Goal: Task Accomplishment & Management: Use online tool/utility

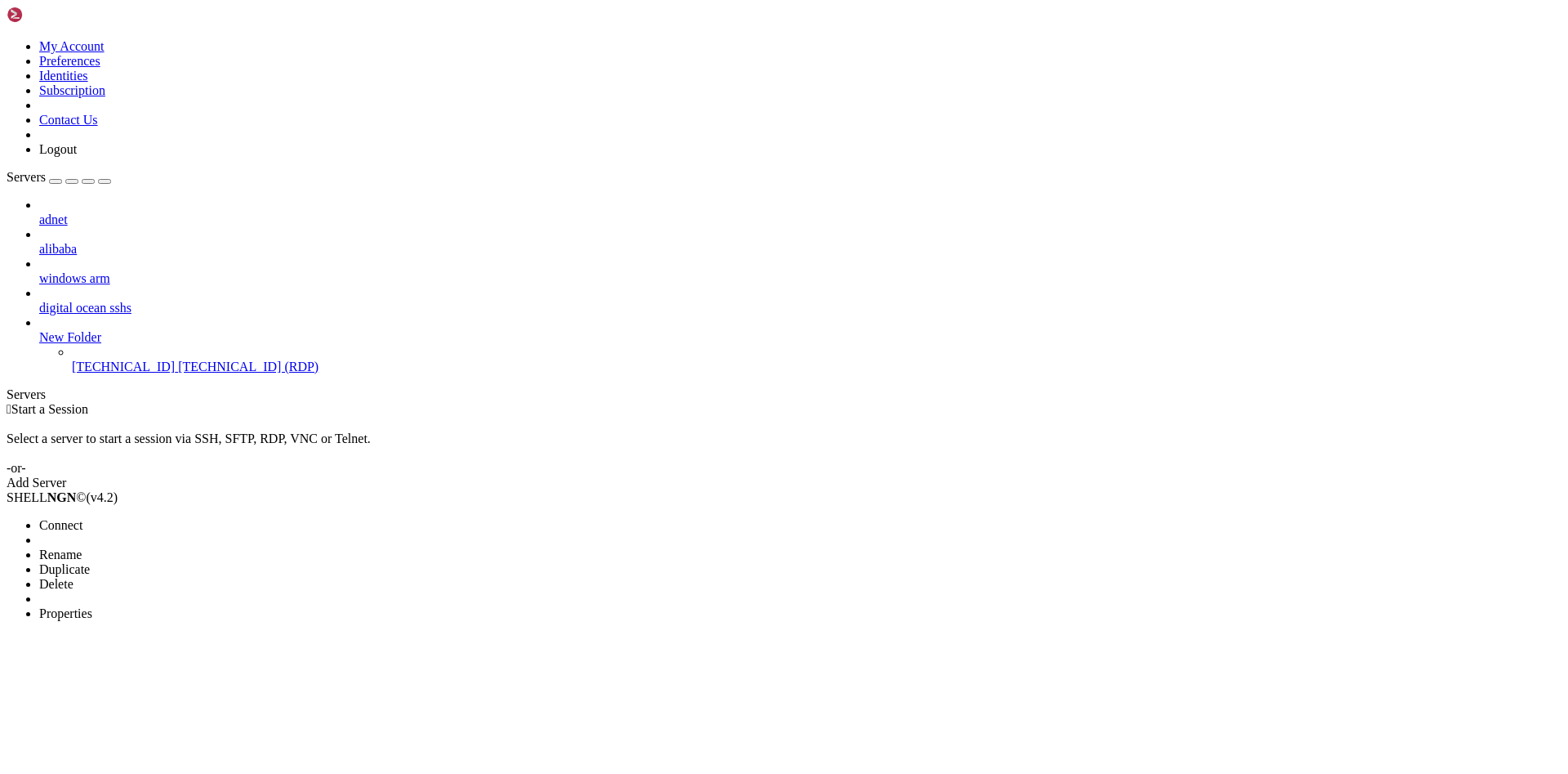
click at [82, 518] on span "Connect" at bounding box center [61, 525] width 44 height 14
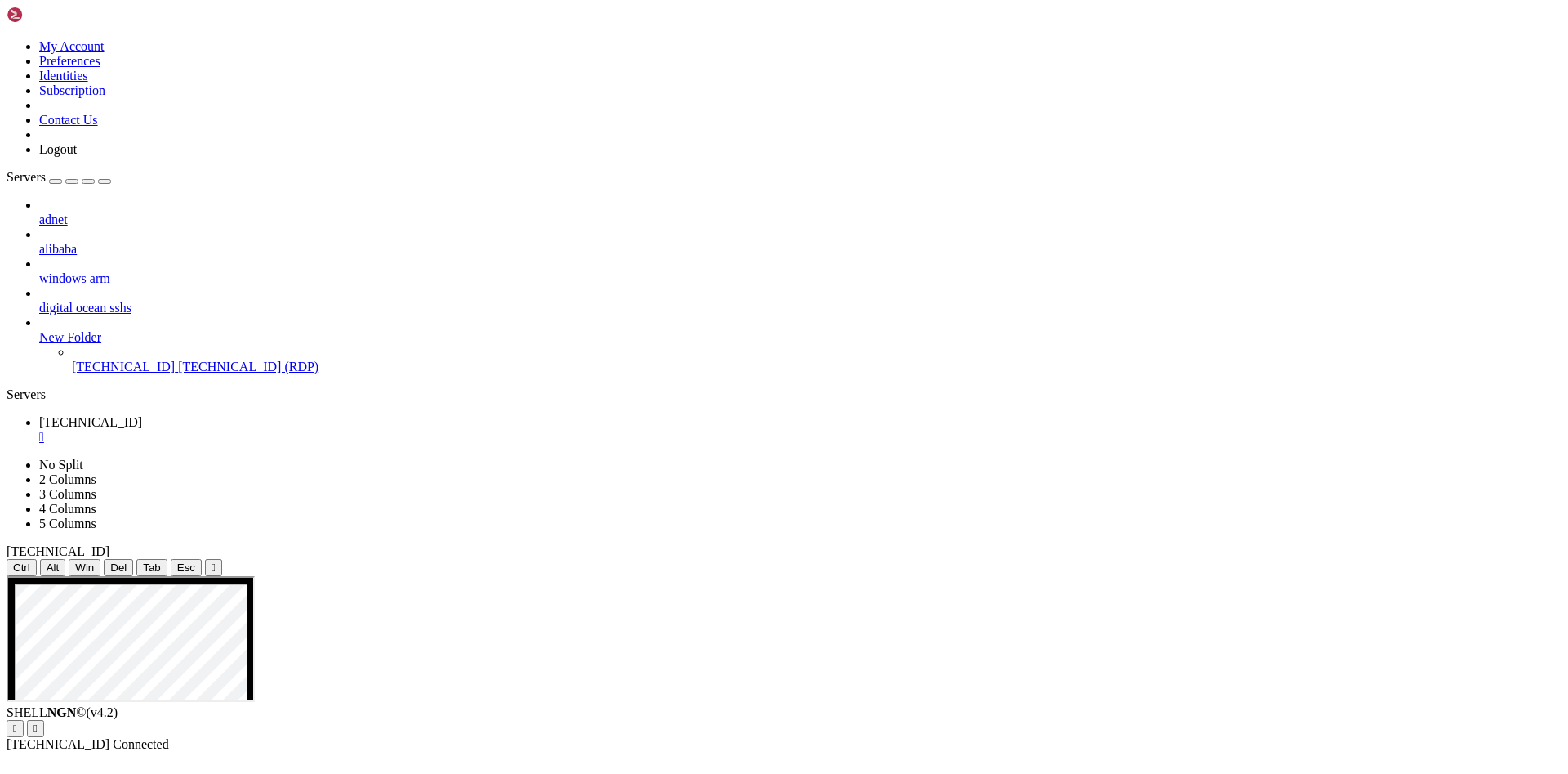
drag, startPoint x: 182, startPoint y: 1223, endPoint x: 156, endPoint y: 1232, distance: 27.5
click at [310, 430] on div "" at bounding box center [800, 437] width 1523 height 15
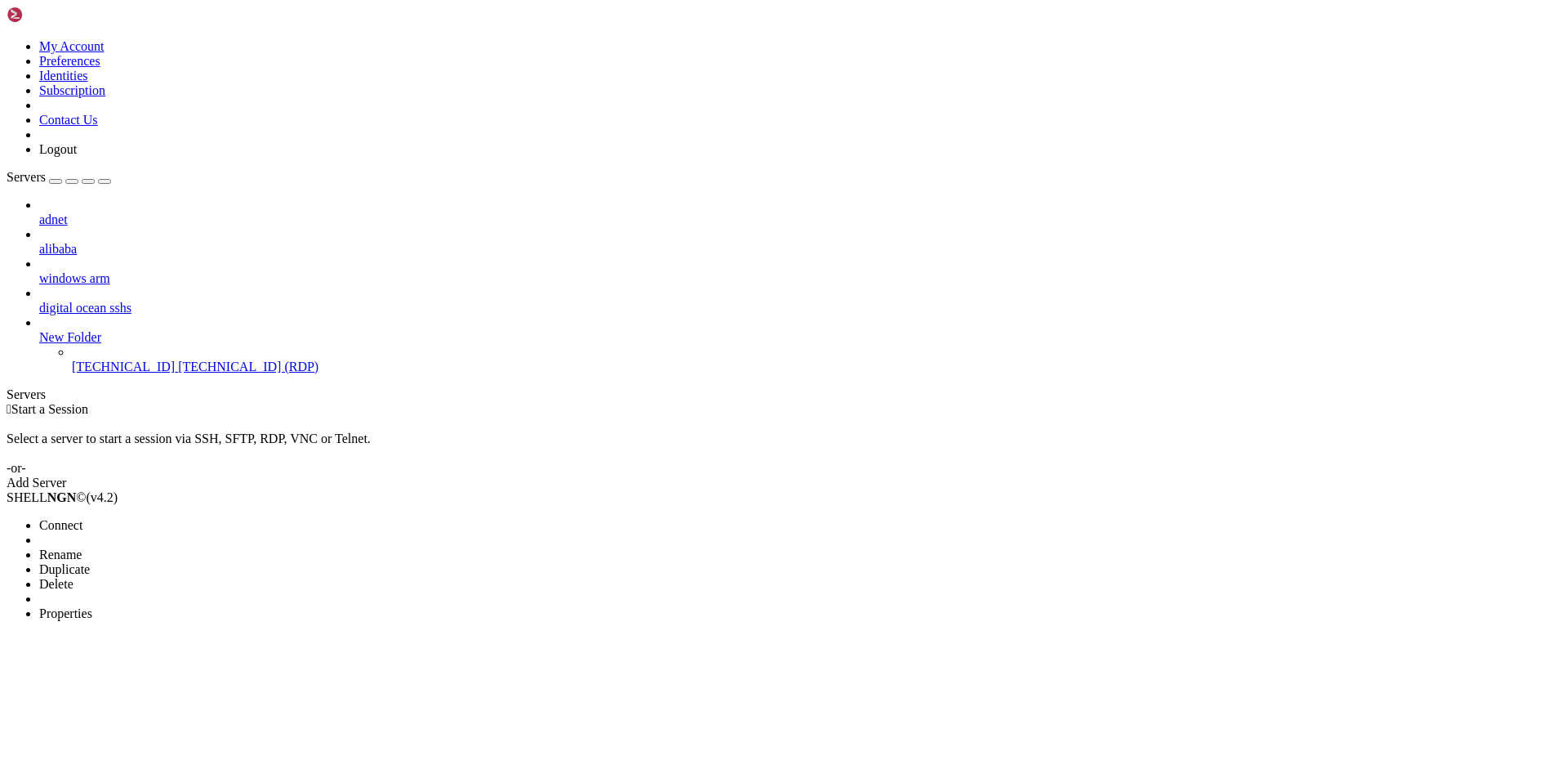
click at [92, 606] on span "Properties" at bounding box center [66, 613] width 53 height 14
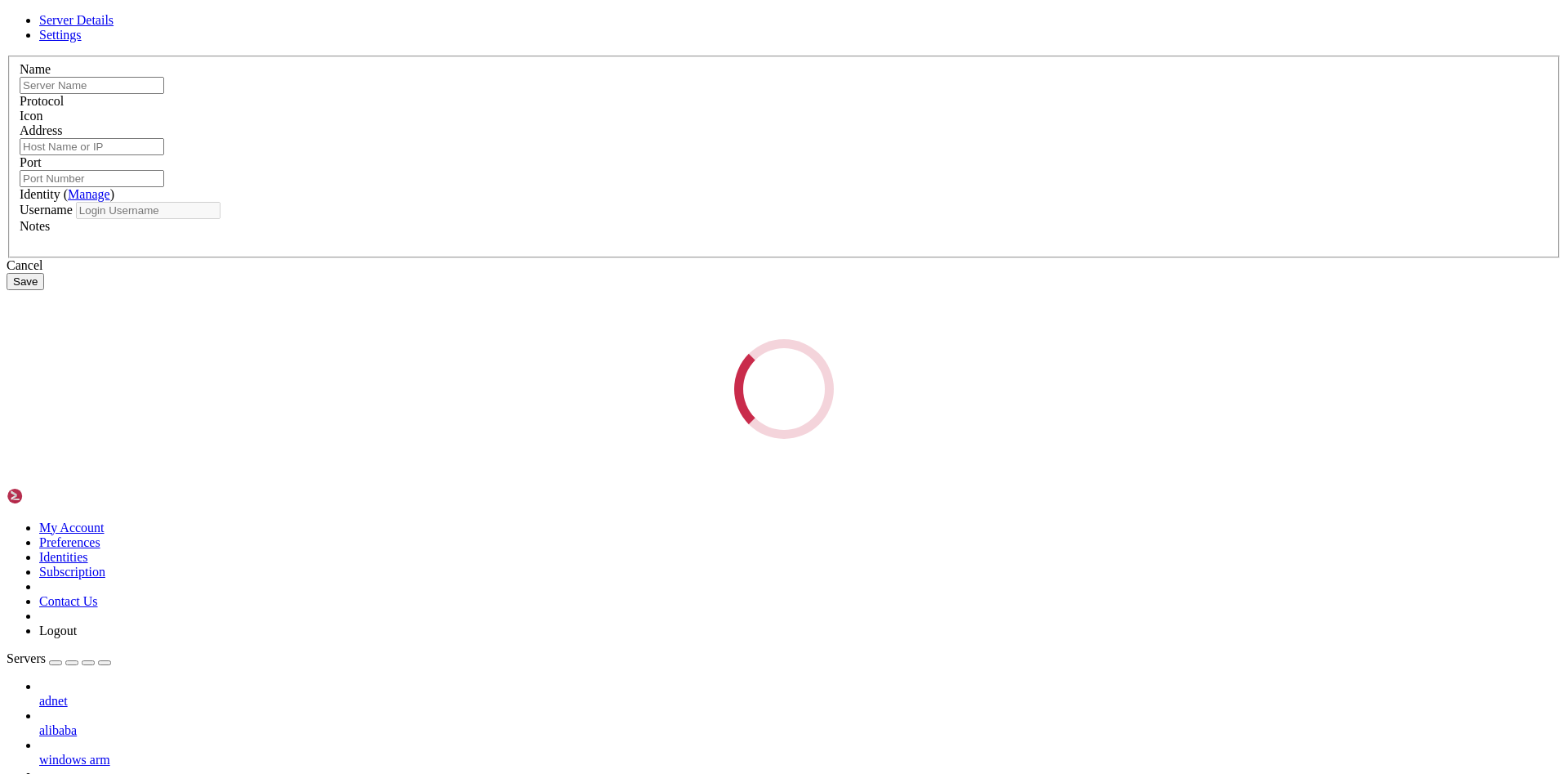
type input "[TECHNICAL_ID]"
type input "3389"
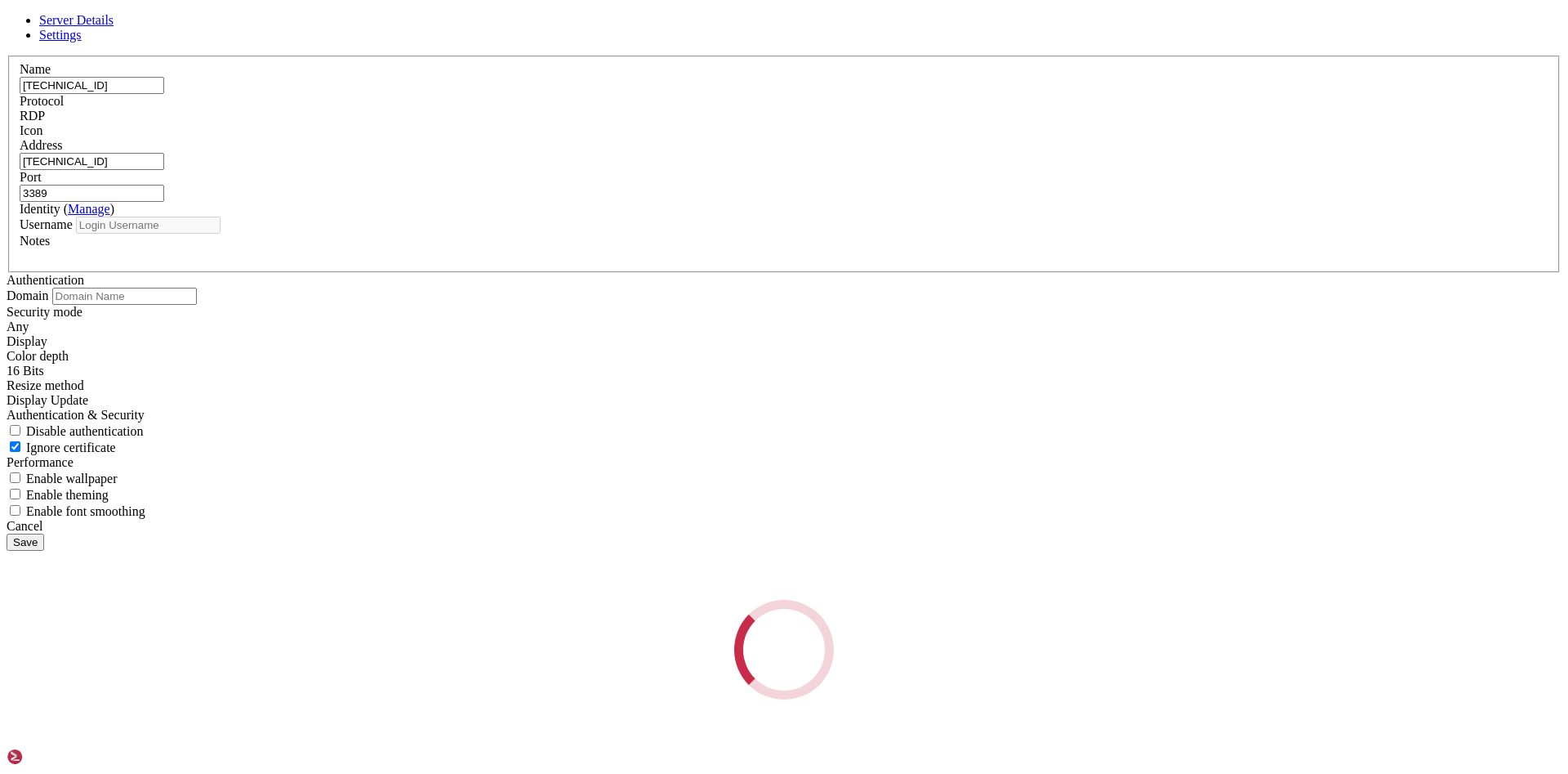
type input "[PERSON_NAME]"
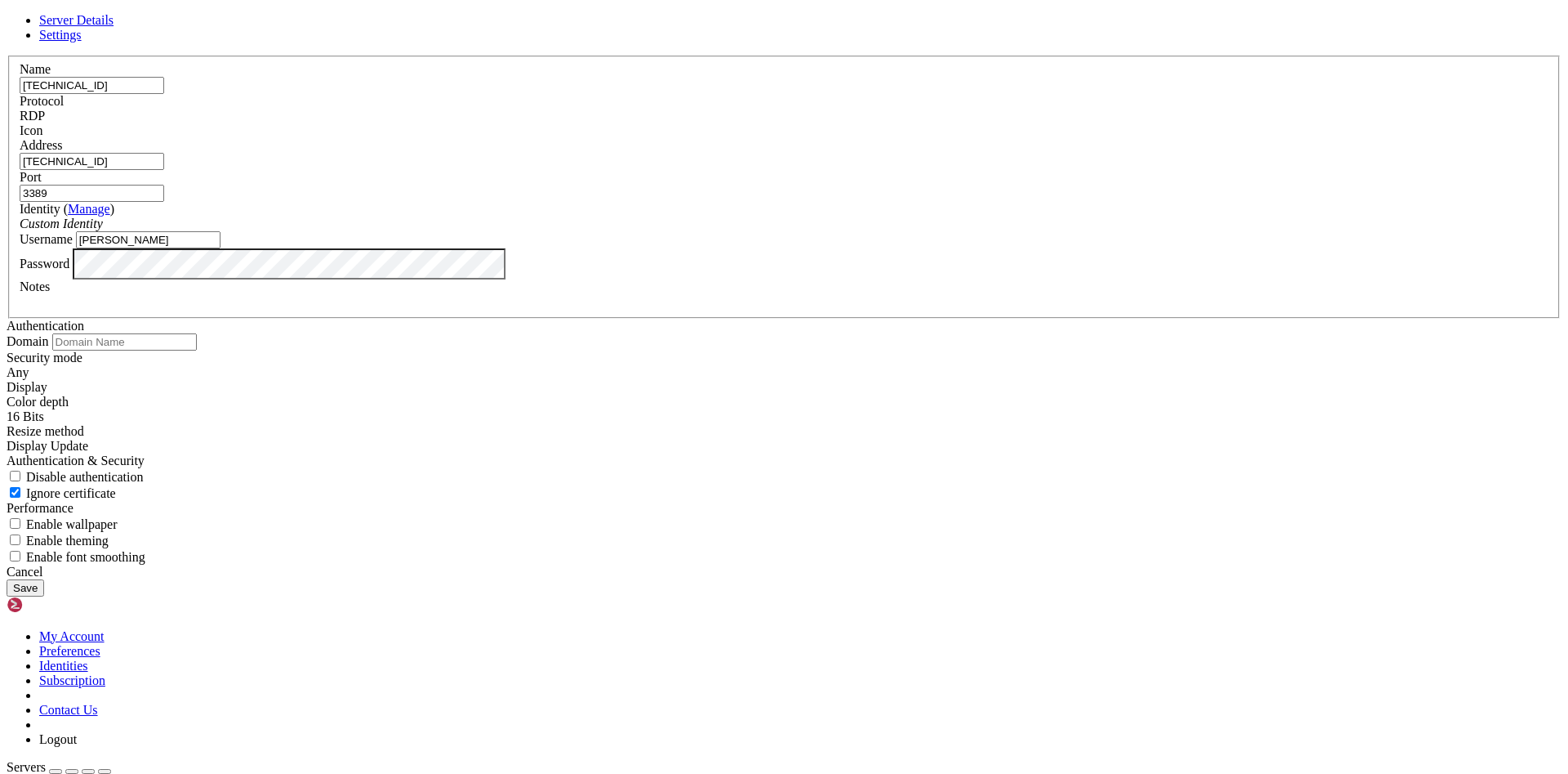
click at [164, 94] on input "[TECHNICAL_ID]" at bounding box center [92, 86] width 145 height 17
click at [7, 56] on link at bounding box center [7, 56] width 0 height 0
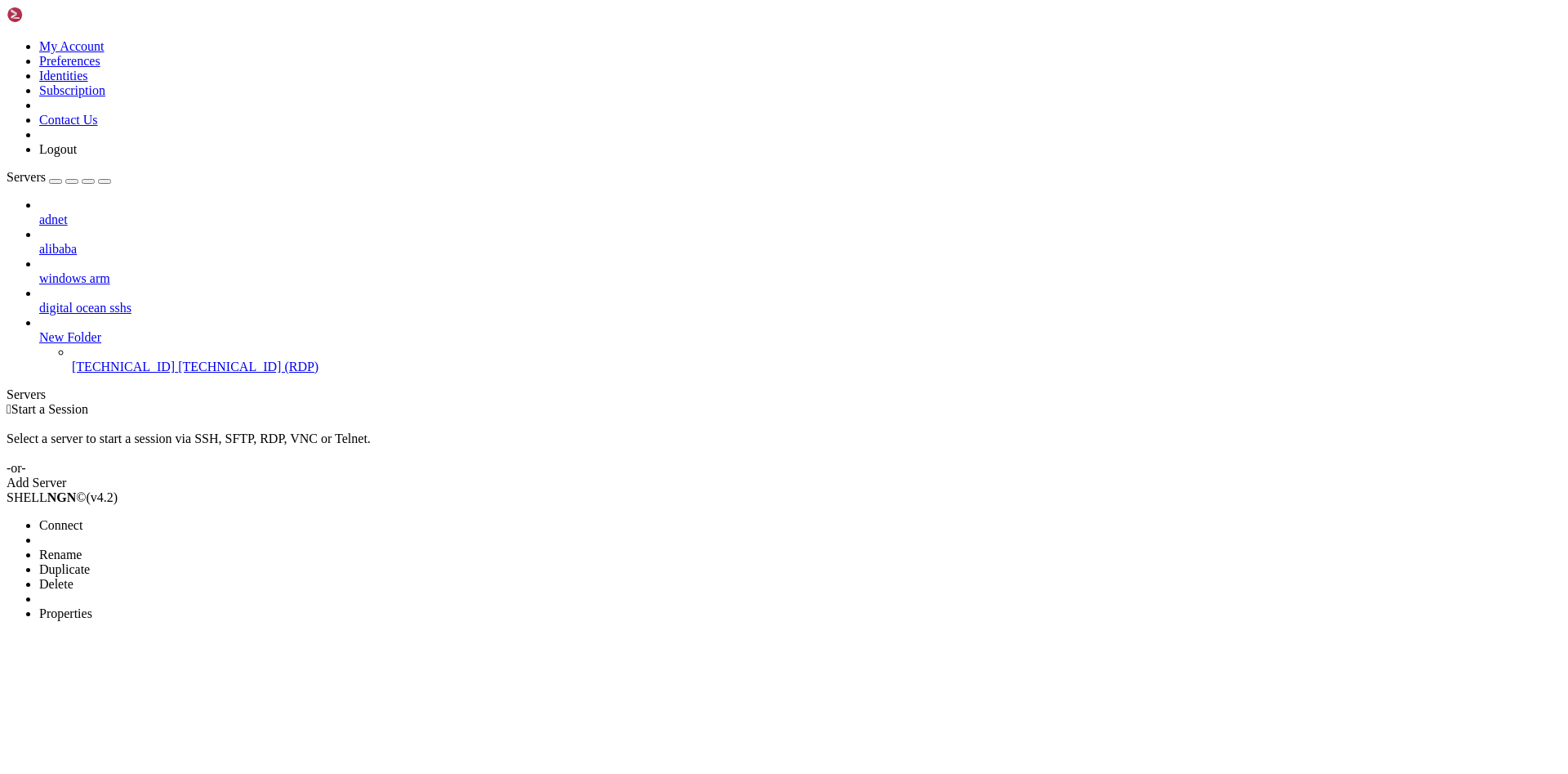
click at [82, 518] on span "Connect" at bounding box center [61, 525] width 44 height 14
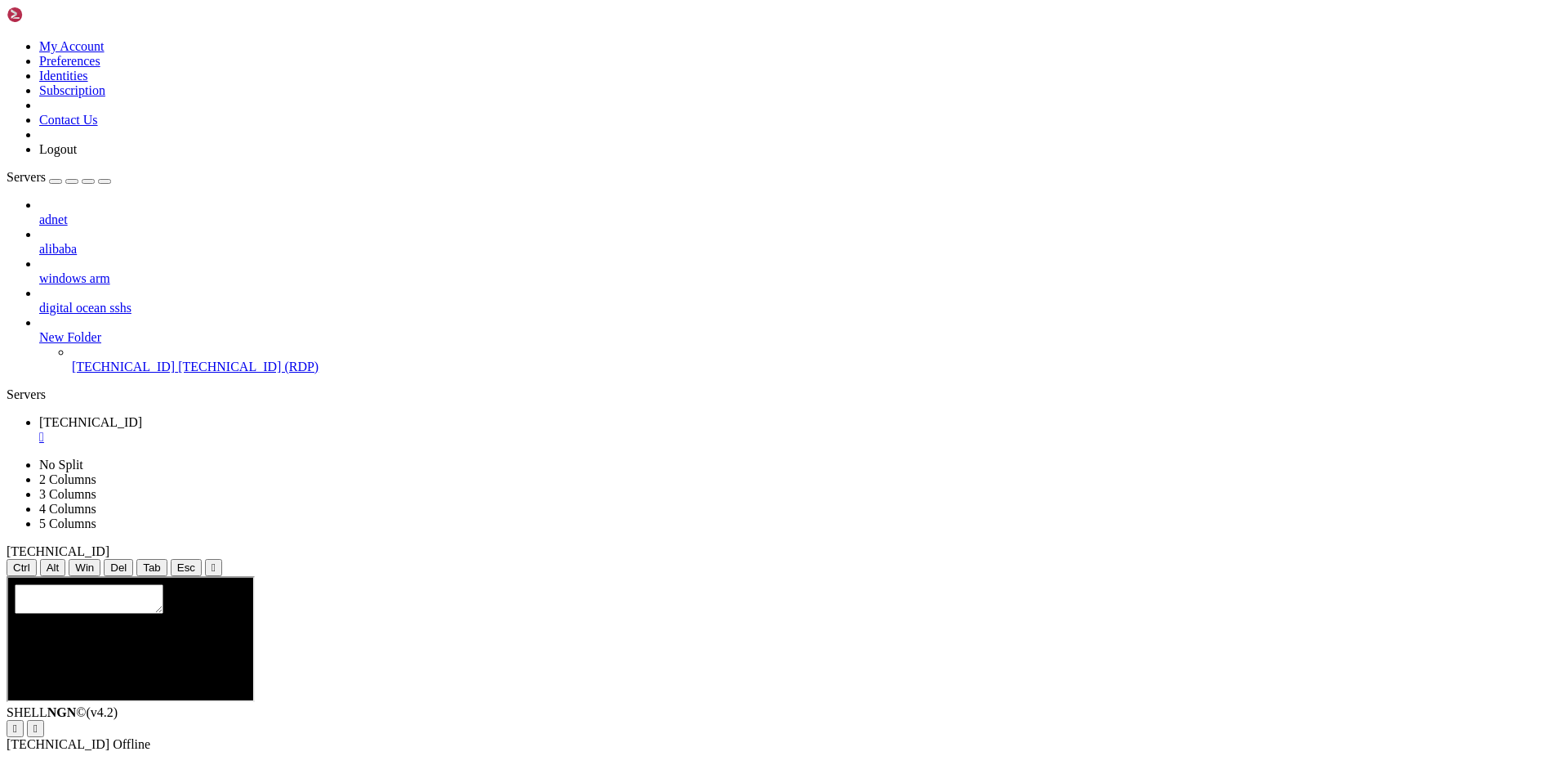
click at [177, 353] on div "adnet alibaba windows arm digital ocean sshs New Folder [TECHNICAL_ID] [TECHNIC…" at bounding box center [784, 286] width 1555 height 176
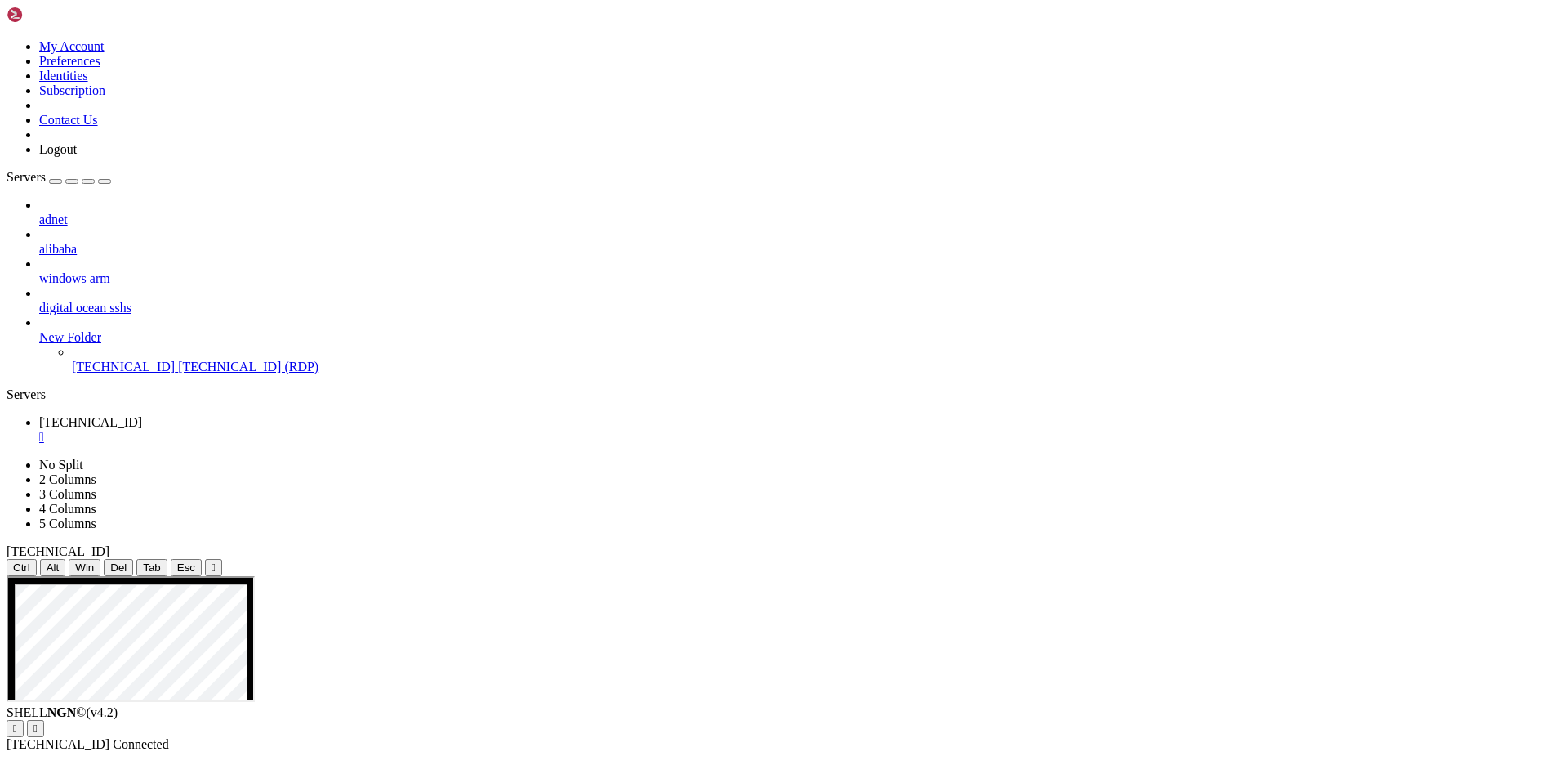
click at [151, 374] on div "adnet alibaba windows arm digital ocean sshs New Folder [TECHNICAL_ID] [TECHNIC…" at bounding box center [784, 286] width 1555 height 176
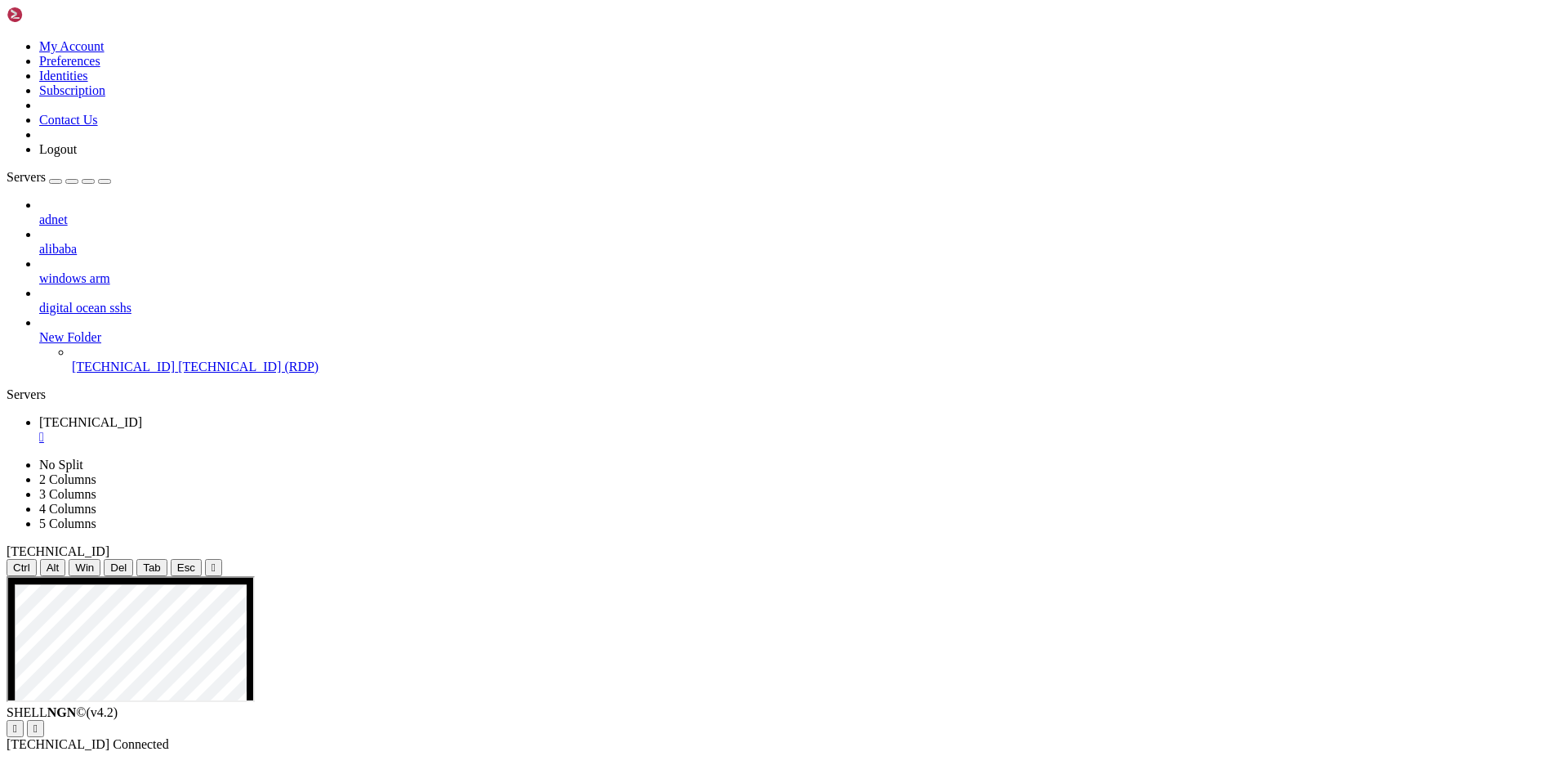
click at [311, 430] on div "" at bounding box center [800, 437] width 1523 height 15
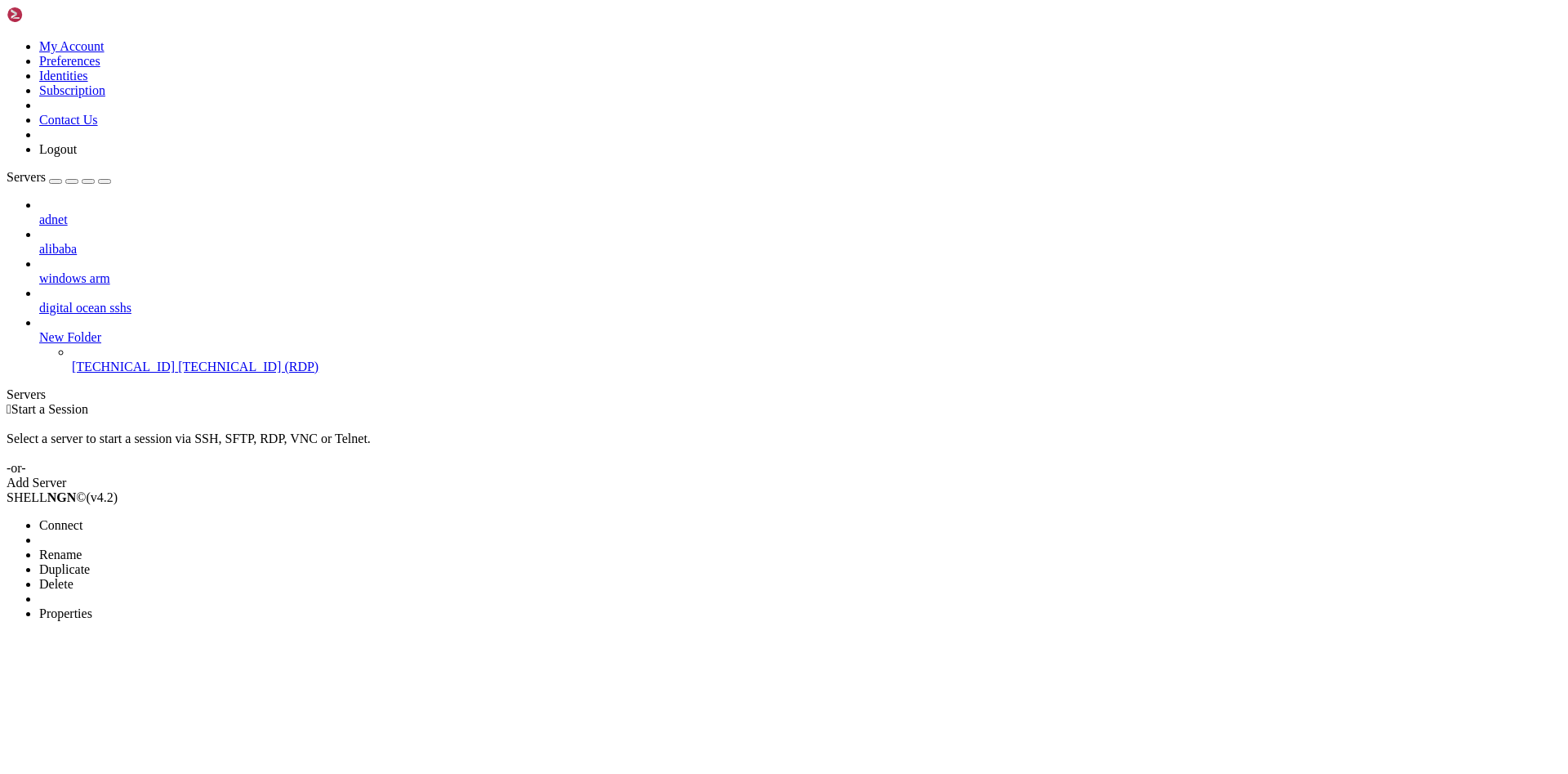
click at [92, 606] on span "Properties" at bounding box center [66, 613] width 53 height 14
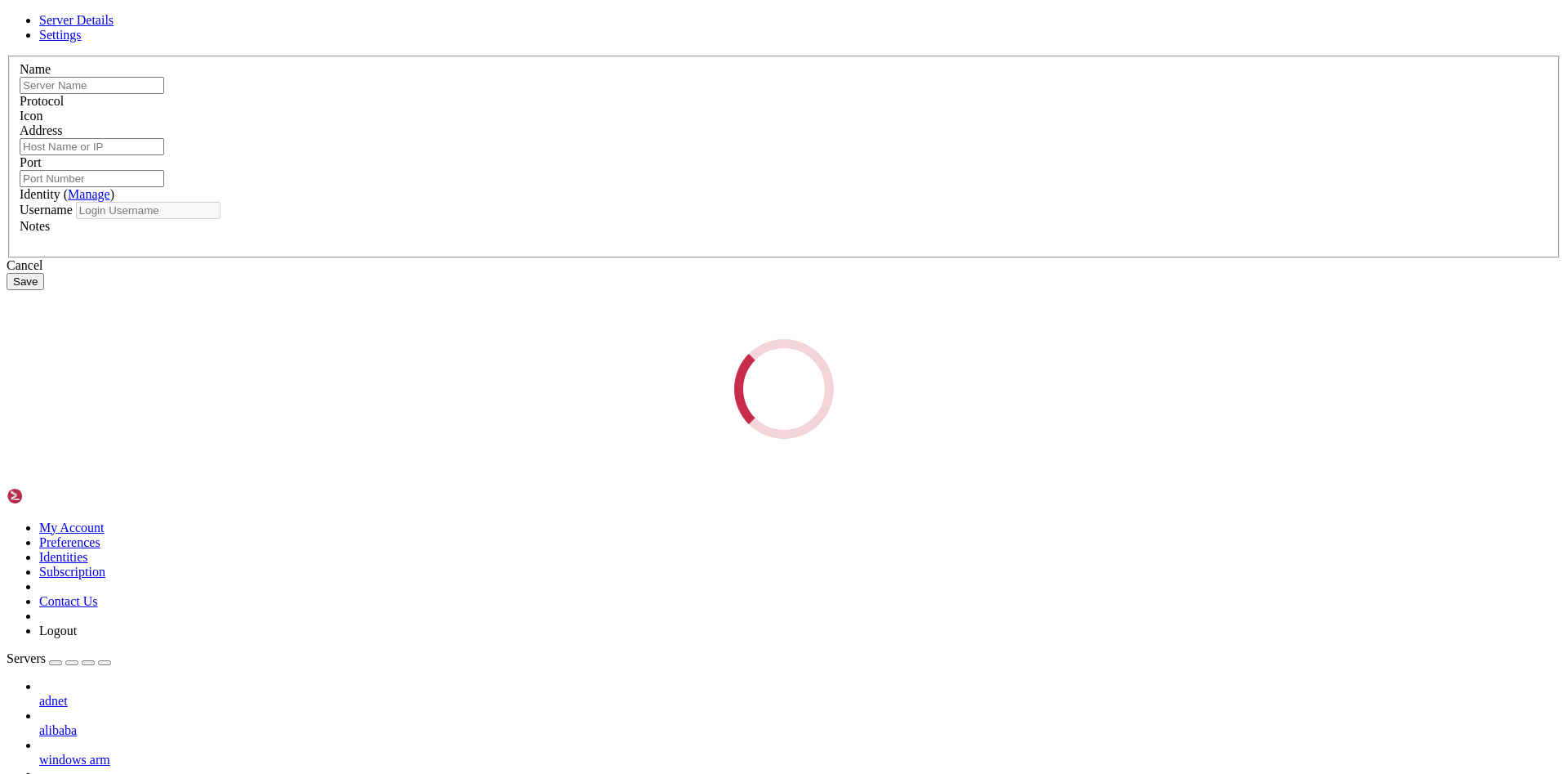
type input "[TECHNICAL_ID]"
type input "3389"
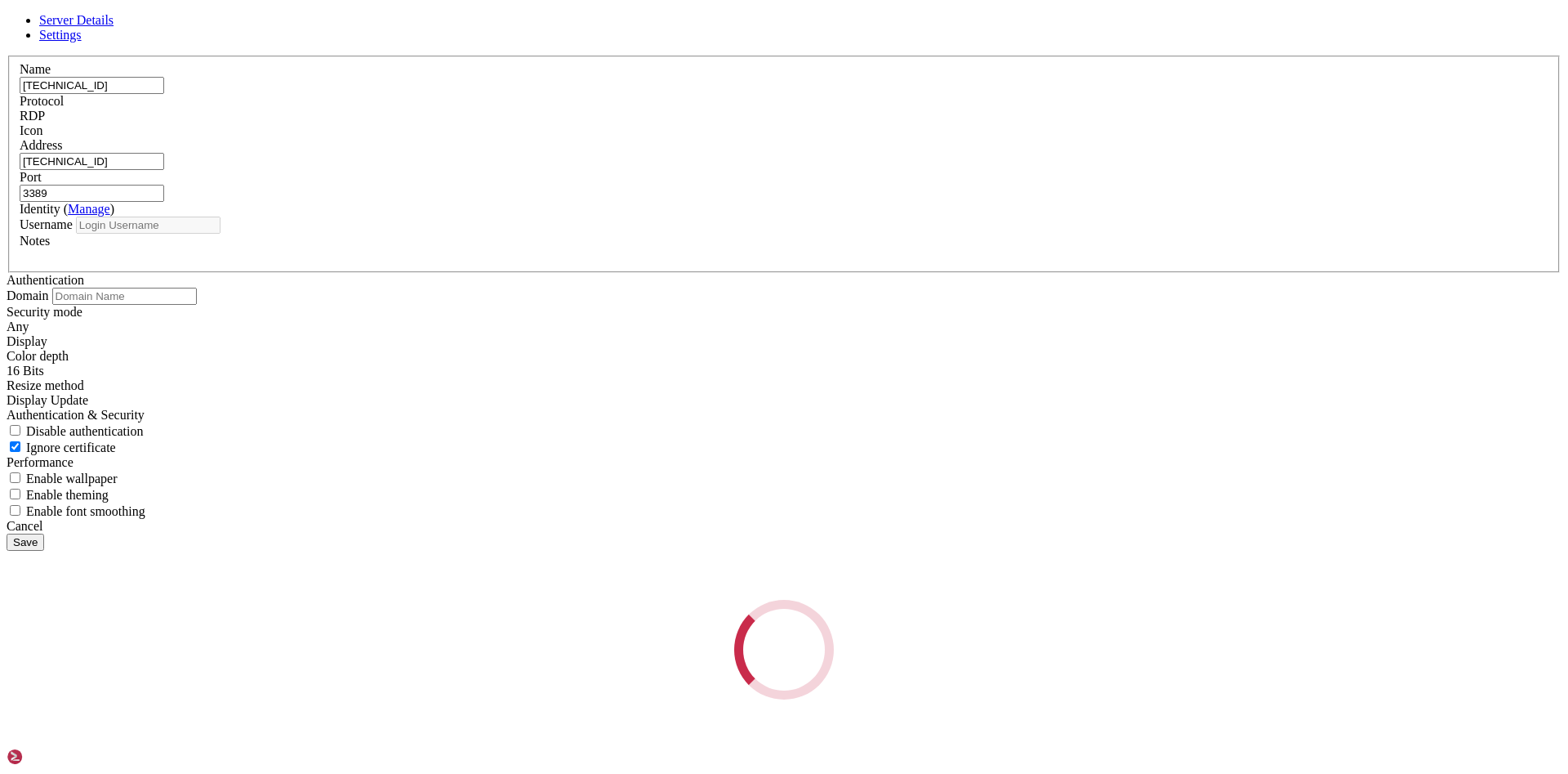
type input "[PERSON_NAME]"
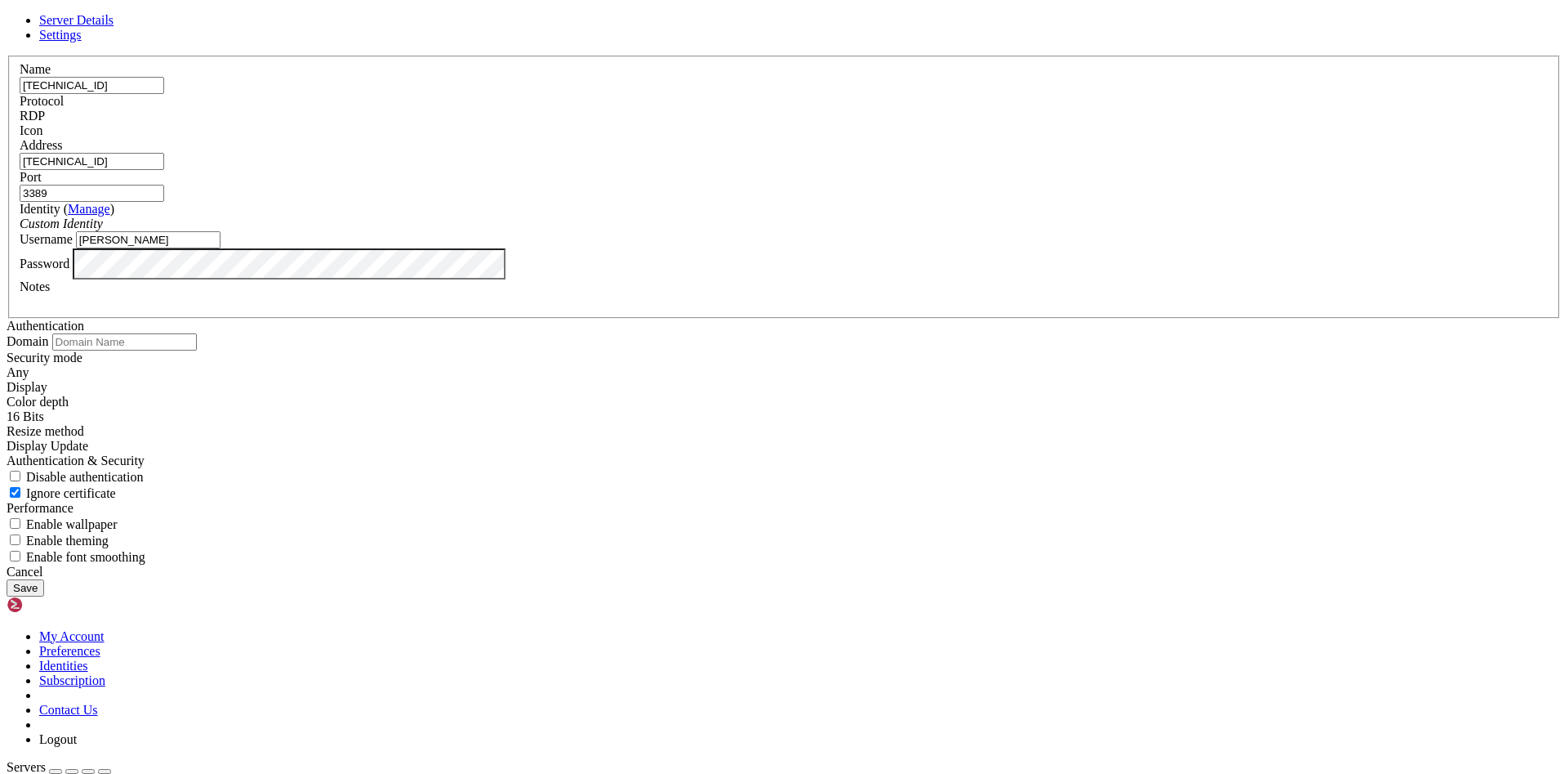
click at [164, 94] on input "[TECHNICAL_ID]" at bounding box center [92, 86] width 145 height 17
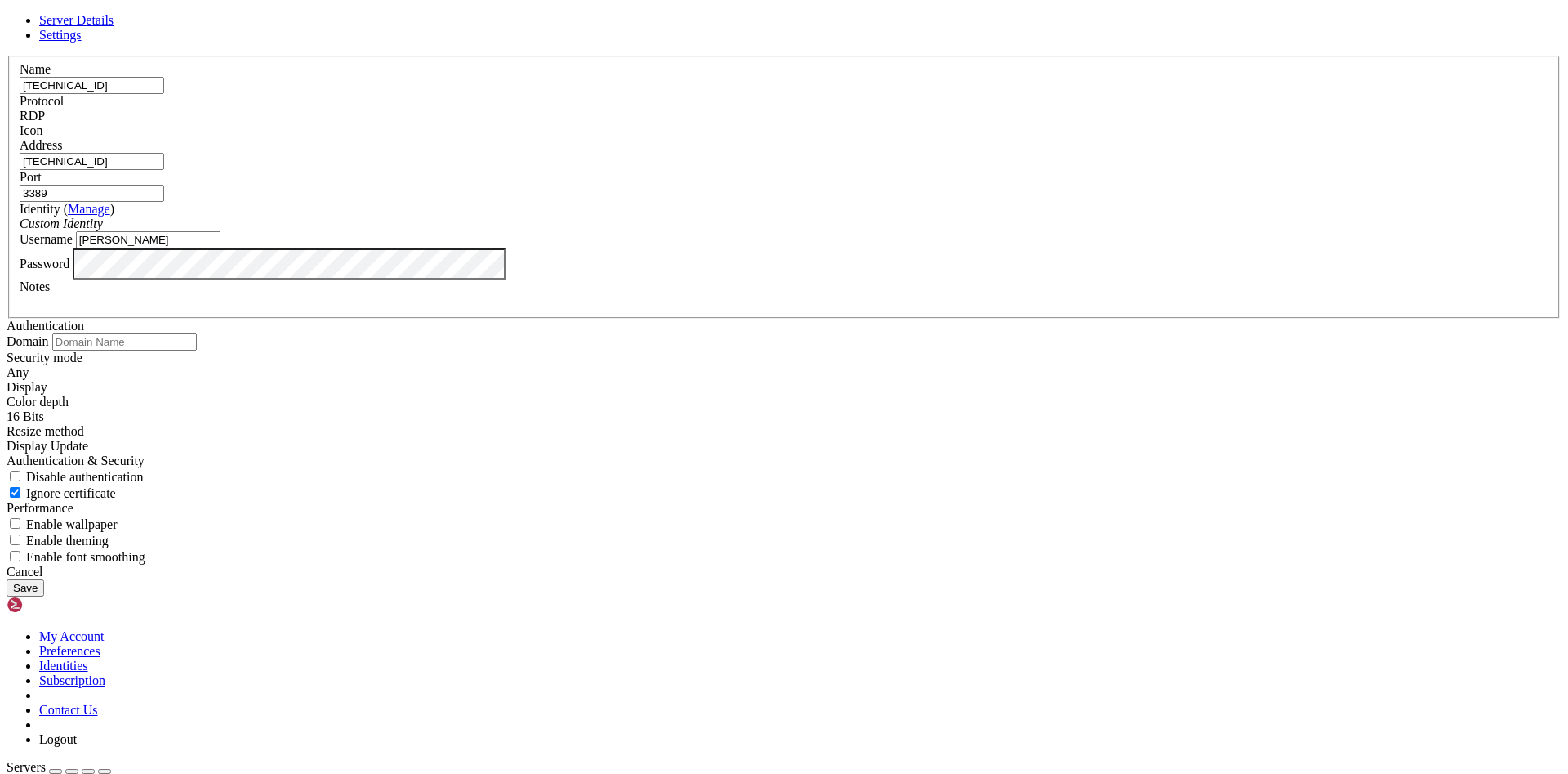
paste input "5.13"
type input "[TECHNICAL_ID]"
click at [164, 170] on input "[TECHNICAL_ID]" at bounding box center [92, 161] width 145 height 17
paste input "5.13"
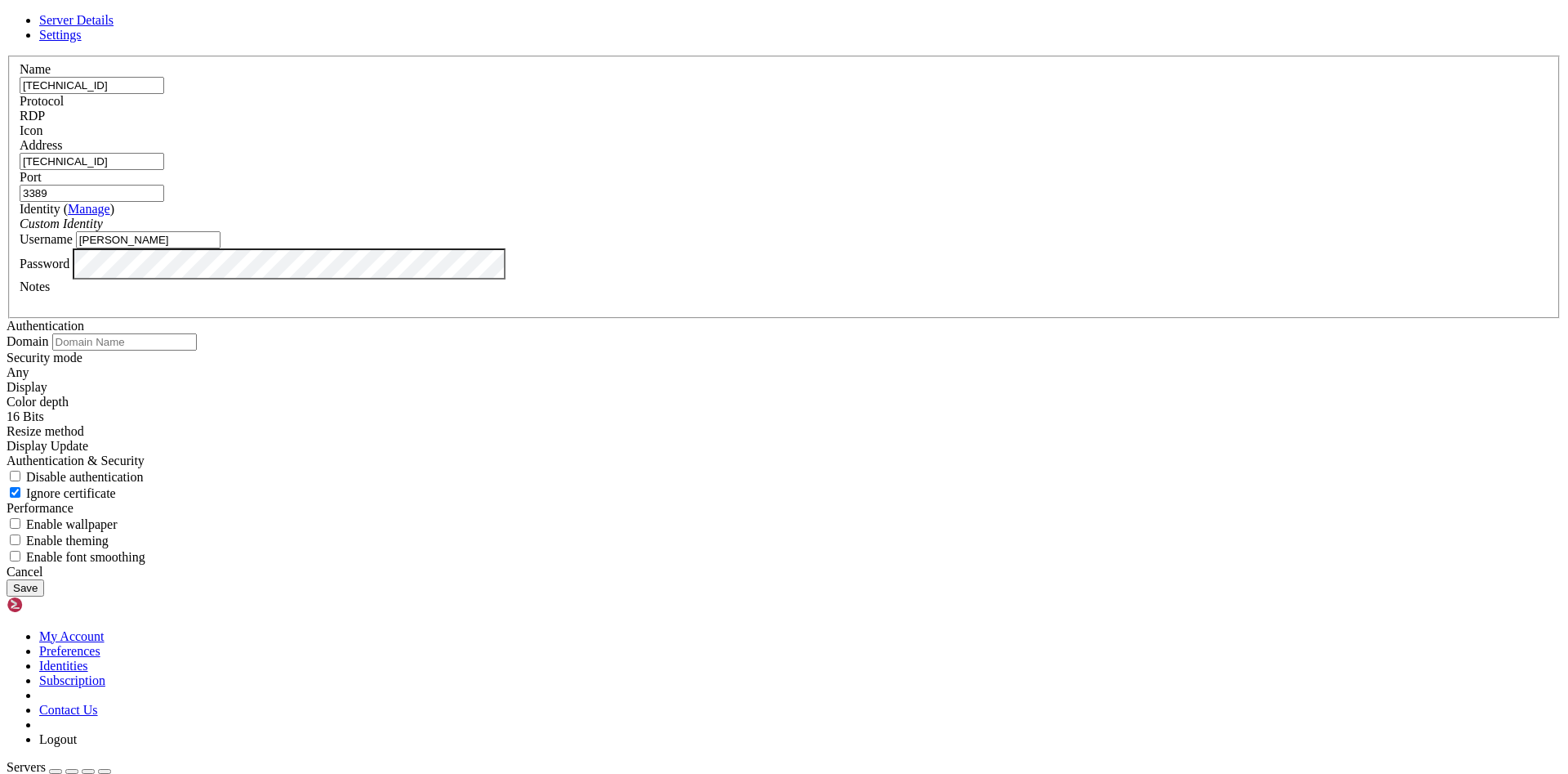
type input "[TECHNICAL_ID]"
click at [904, 580] on div "Cancel" at bounding box center [784, 571] width 1555 height 15
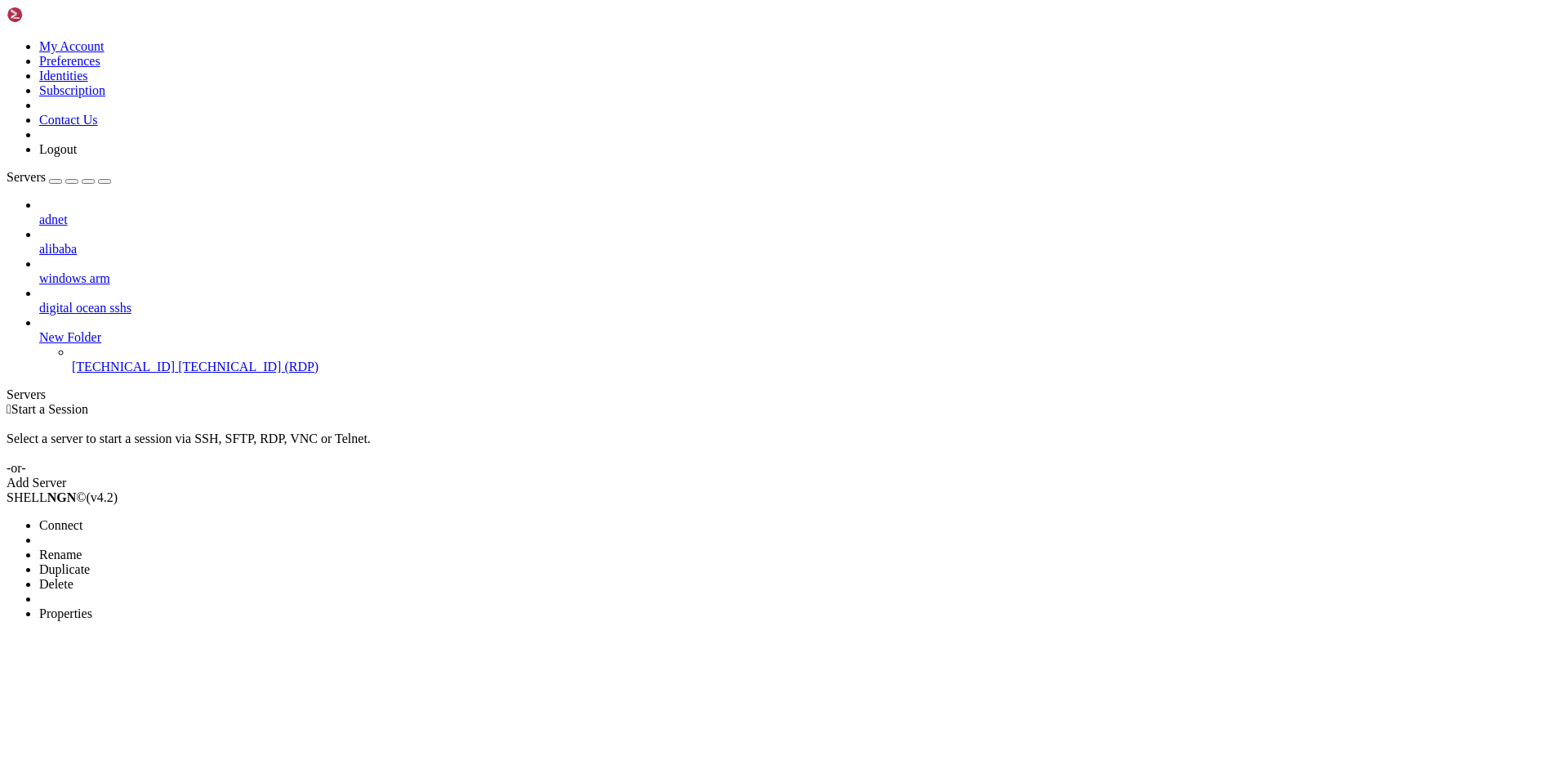
click at [92, 606] on span "Properties" at bounding box center [66, 613] width 53 height 14
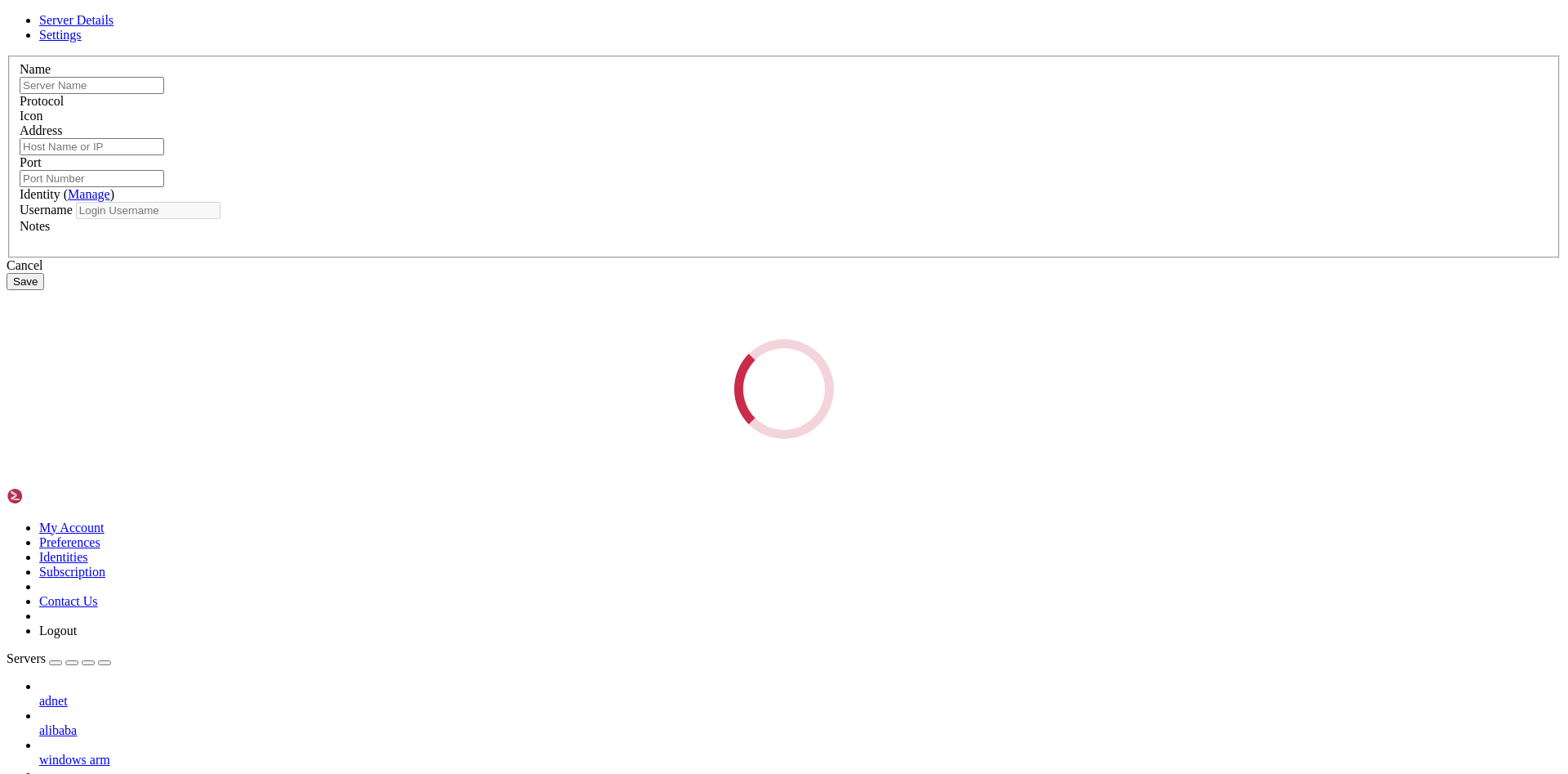
type input "[TECHNICAL_ID]"
type input "3389"
type input "[PERSON_NAME]"
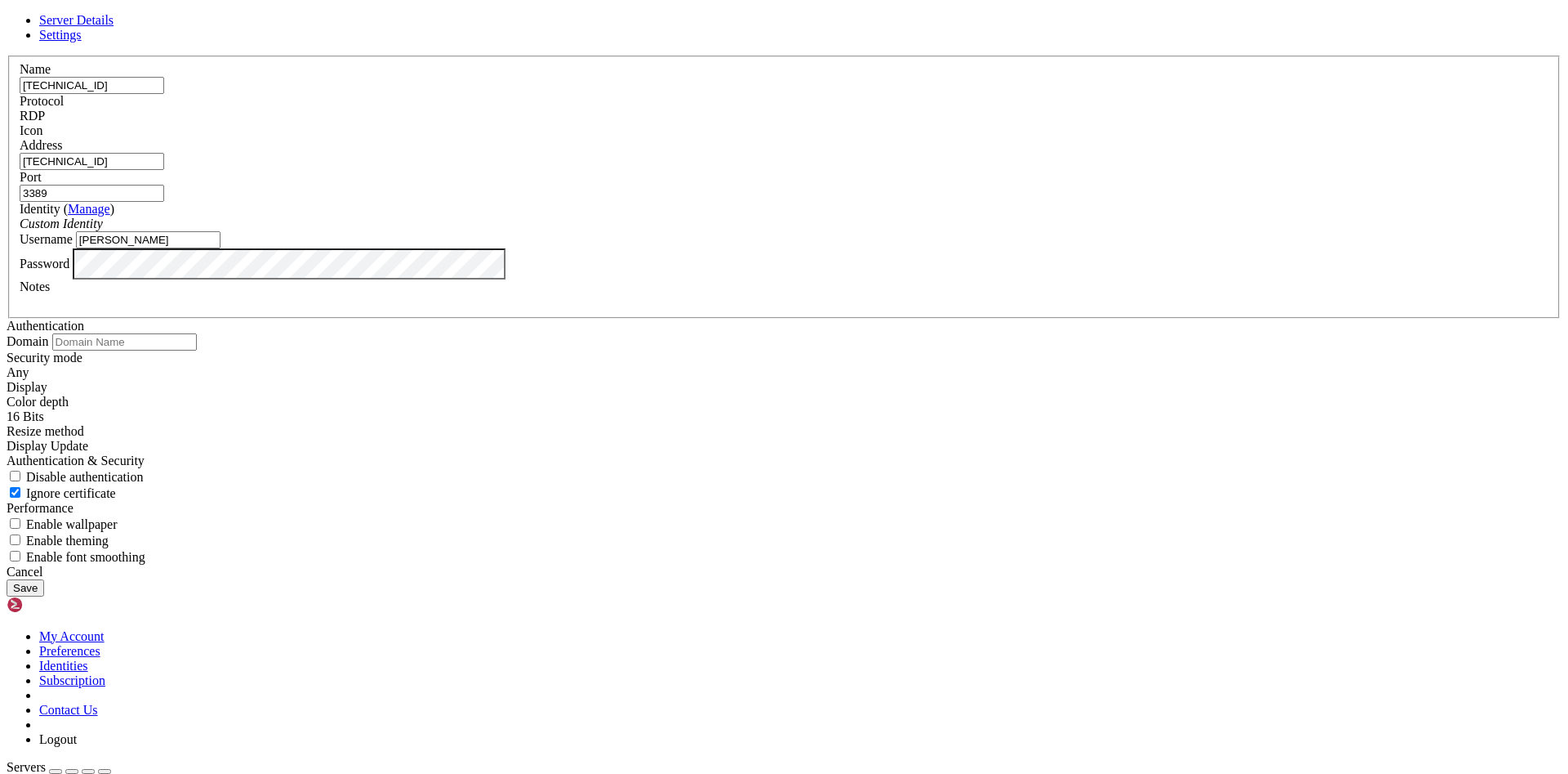
click at [164, 94] on input "[TECHNICAL_ID]" at bounding box center [92, 86] width 145 height 17
paste input "[URL][TECHNICAL_ID]"
click at [164, 170] on input "[TECHNICAL_ID]" at bounding box center [92, 161] width 145 height 17
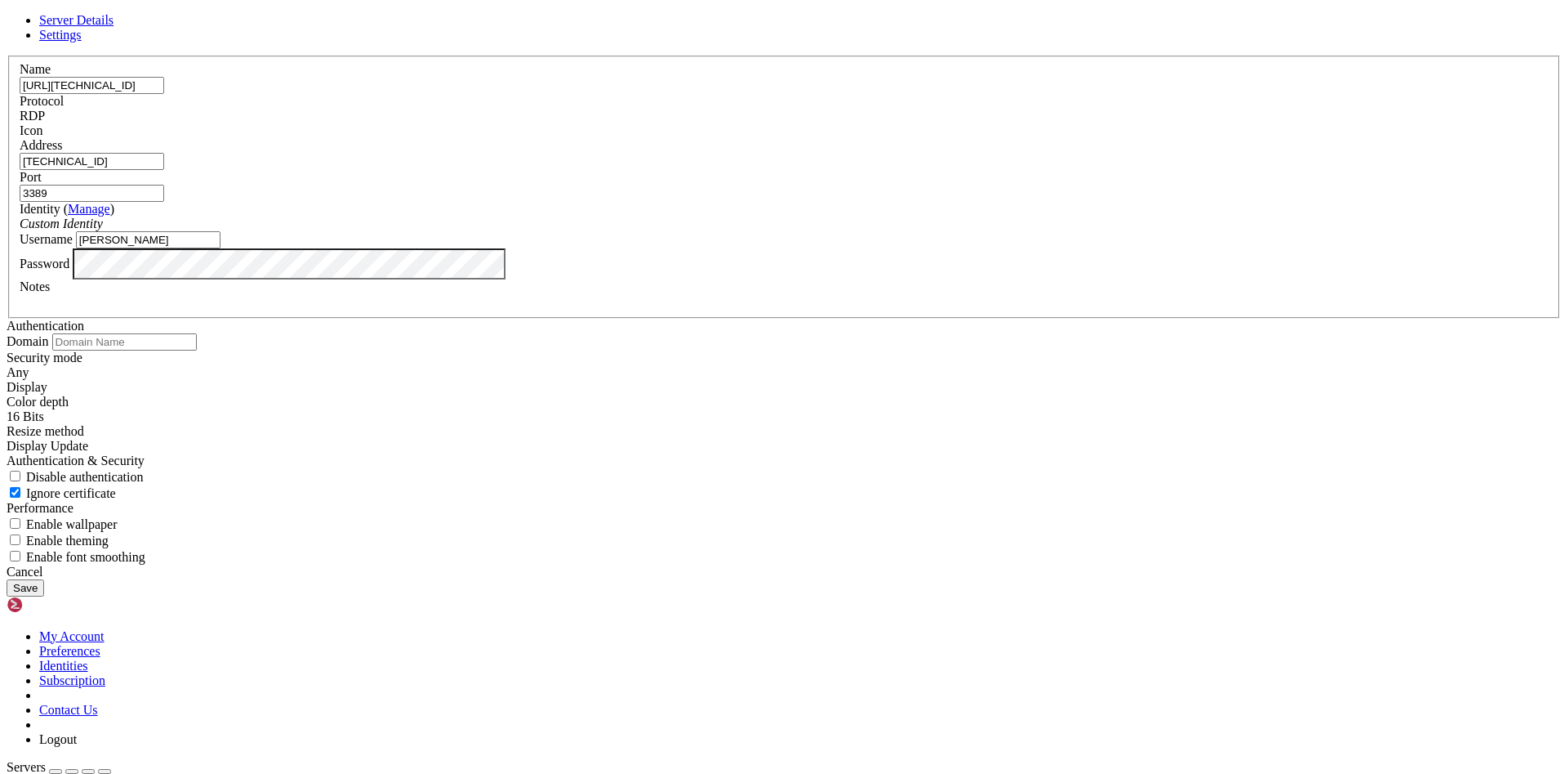
click at [164, 94] on input "[URL][TECHNICAL_ID]" at bounding box center [92, 86] width 145 height 17
drag, startPoint x: 609, startPoint y: 235, endPoint x: 561, endPoint y: 239, distance: 48.2
click at [561, 94] on div "Name [URL][TECHNICAL_ID]" at bounding box center [784, 78] width 1529 height 32
click at [164, 94] on input "/[URL]" at bounding box center [92, 86] width 145 height 17
click at [164, 94] on input "[TECHNICAL_ID]" at bounding box center [92, 86] width 145 height 17
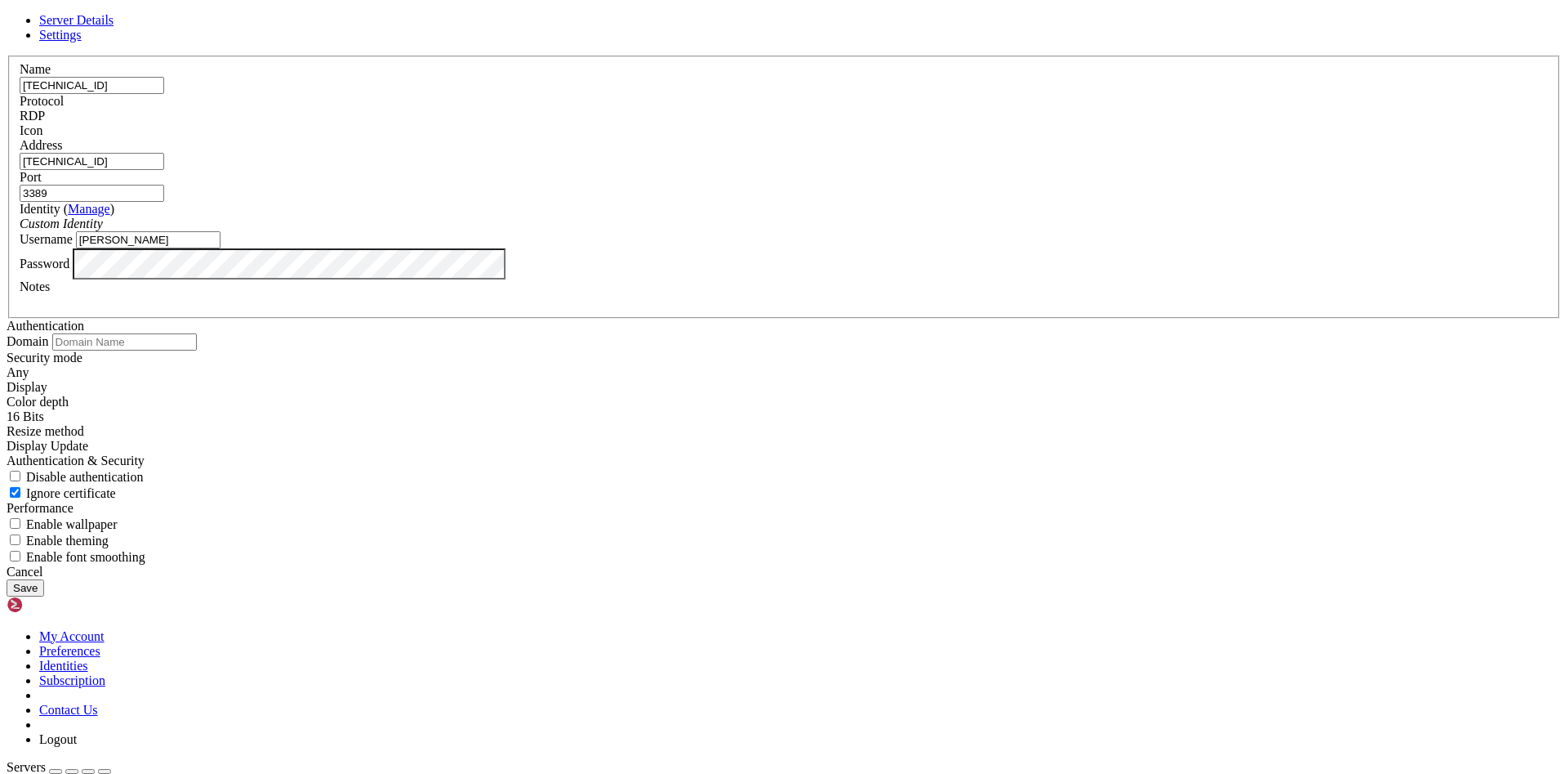
click at [164, 94] on input "[TECHNICAL_ID]" at bounding box center [92, 86] width 145 height 17
type input "[TECHNICAL_ID]"
click at [164, 170] on input "[TECHNICAL_ID]" at bounding box center [92, 161] width 145 height 17
paste input "5.204"
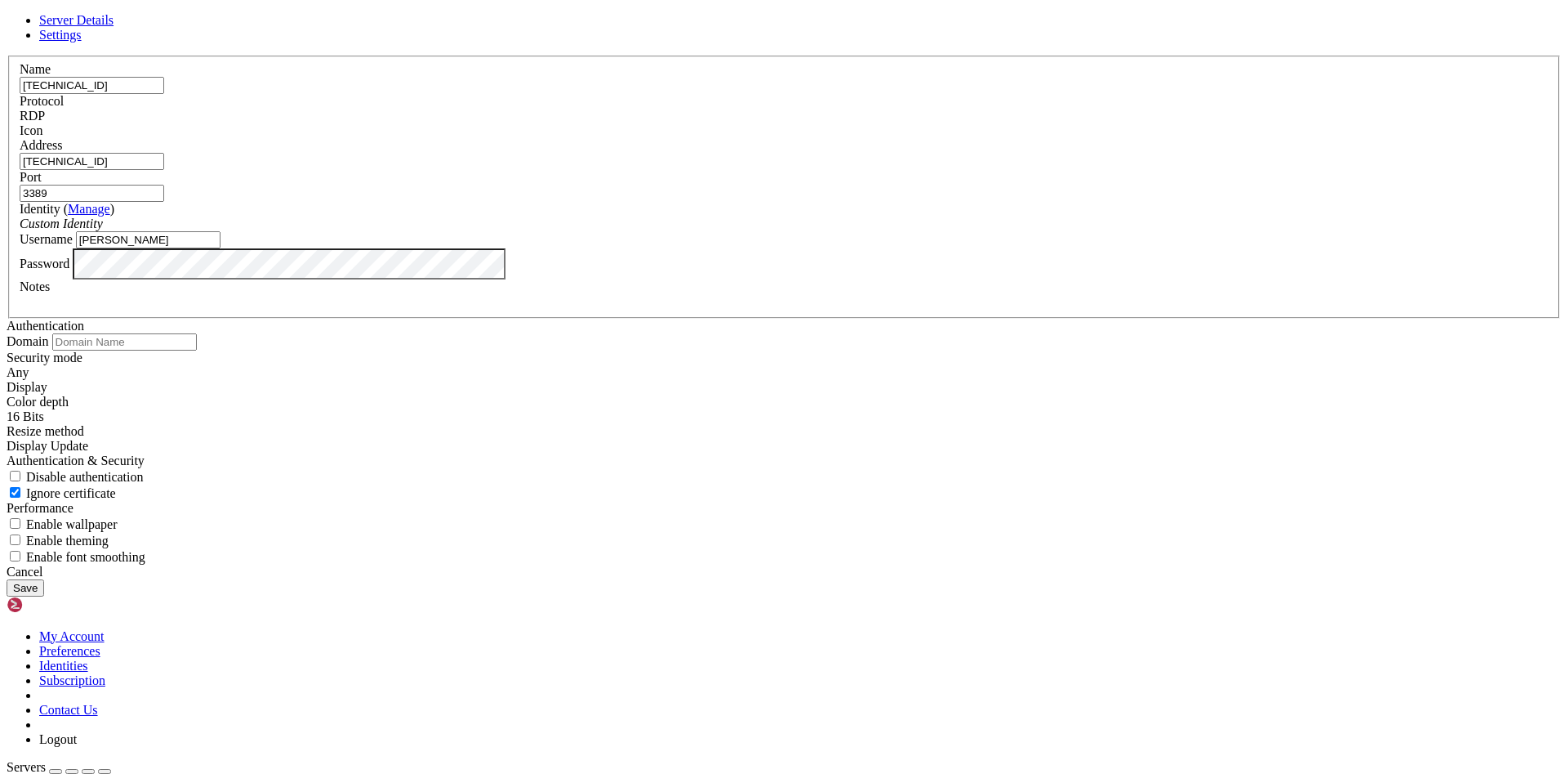
type input "[TECHNICAL_ID]"
click at [45, 597] on button "Save" at bounding box center [26, 588] width 38 height 17
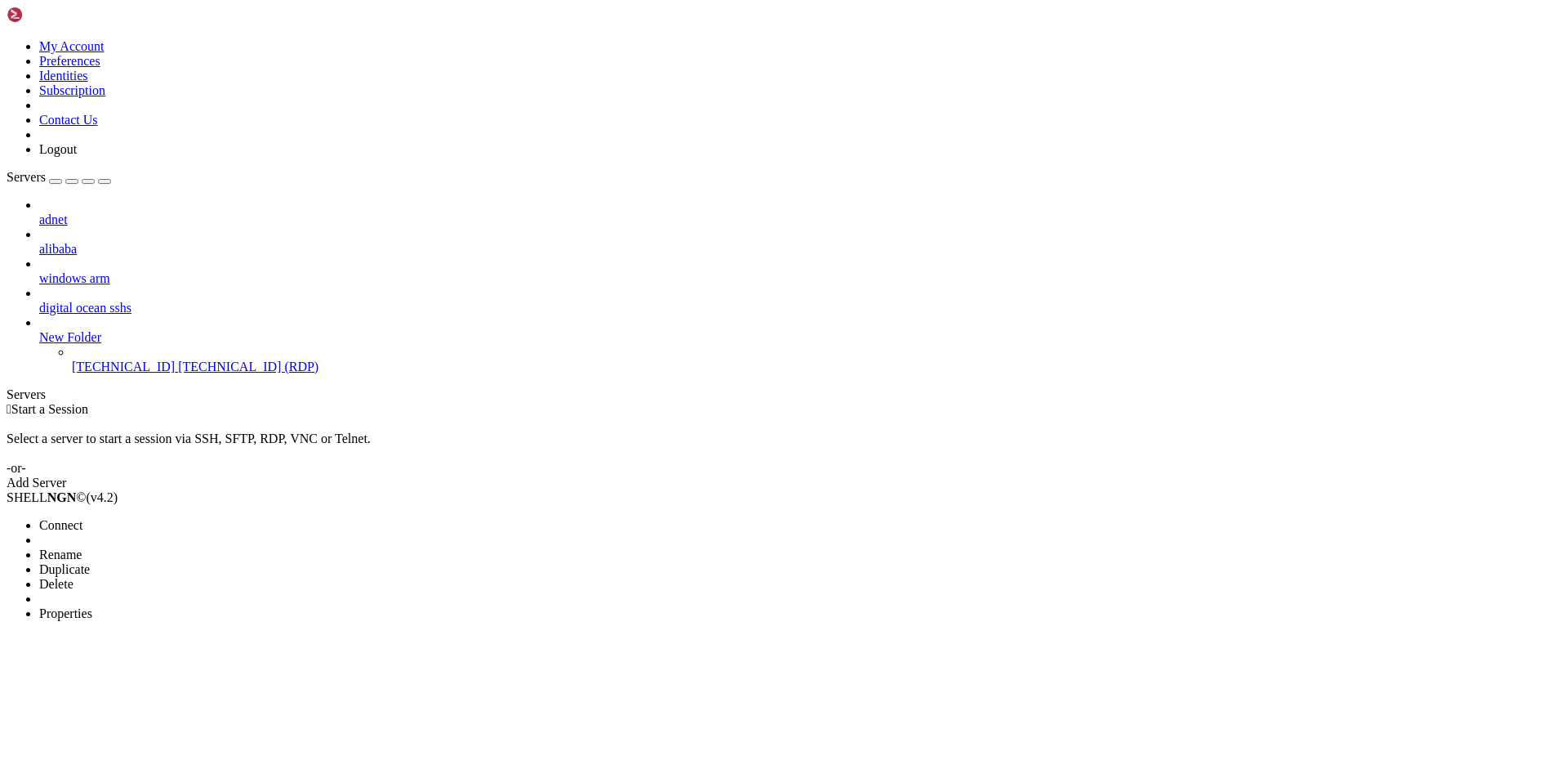
click at [82, 518] on span "Connect" at bounding box center [61, 525] width 44 height 14
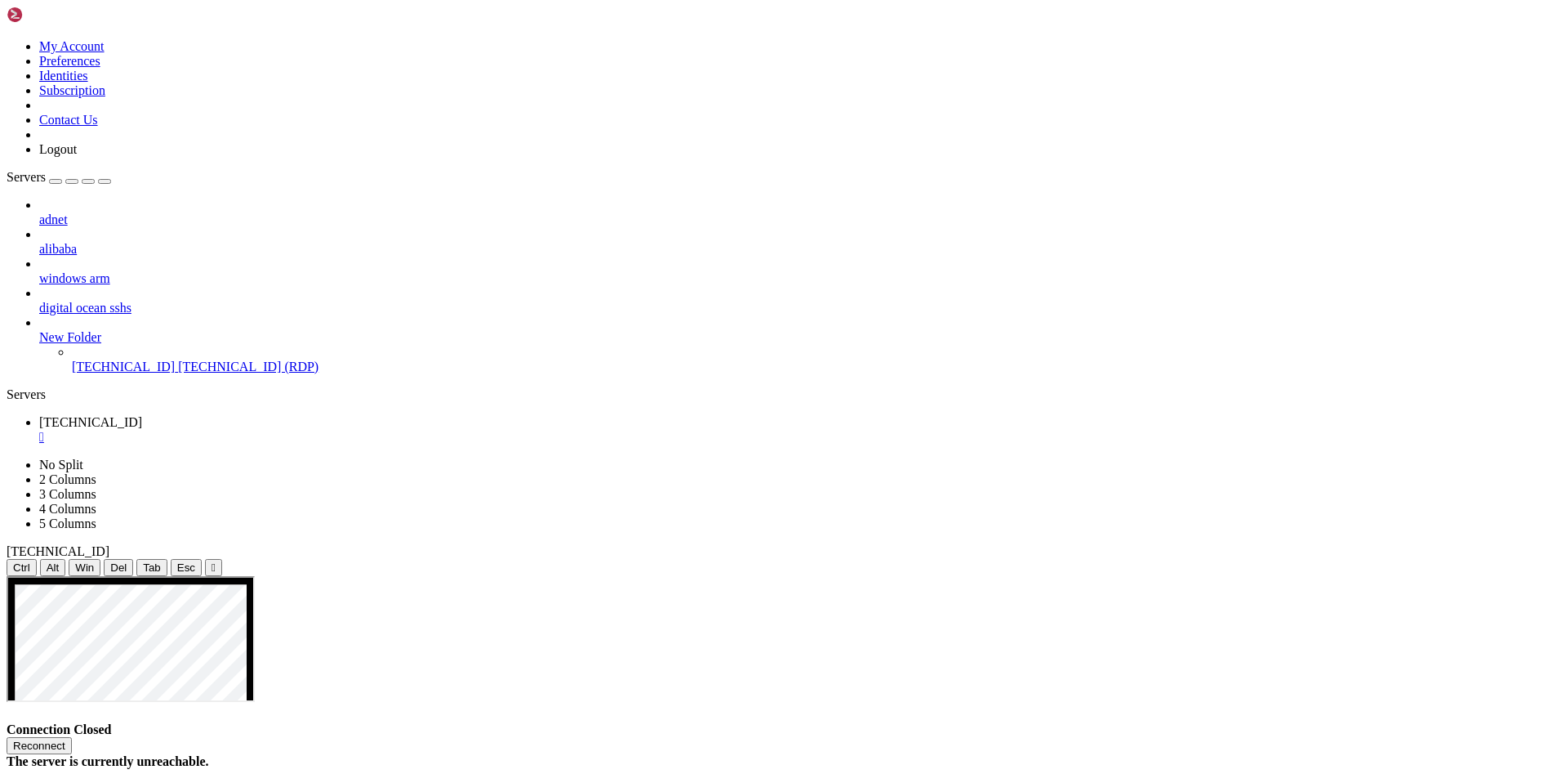
click at [310, 430] on div "" at bounding box center [800, 437] width 1523 height 15
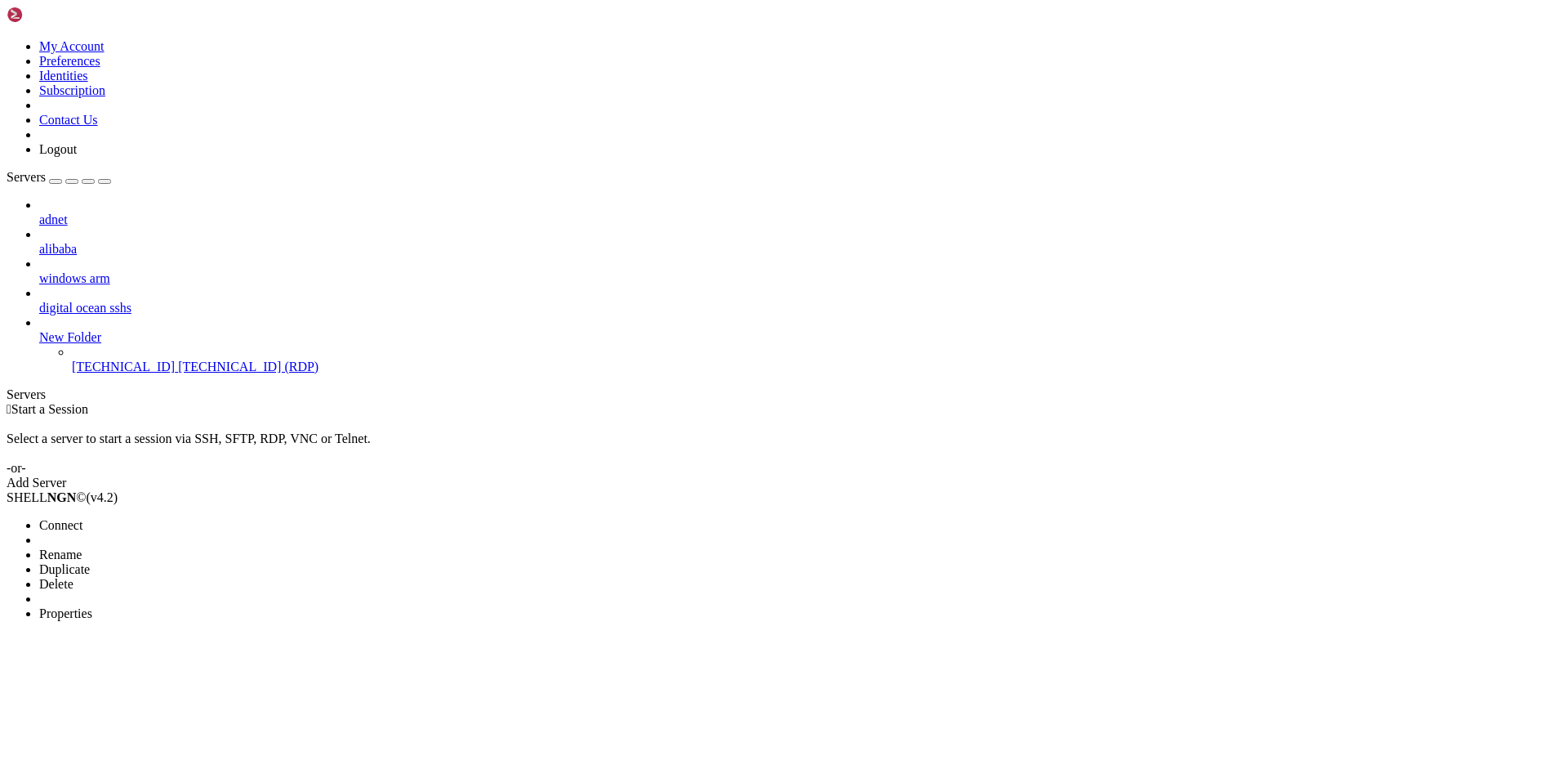
click at [181, 606] on li "Properties" at bounding box center [114, 613] width 149 height 15
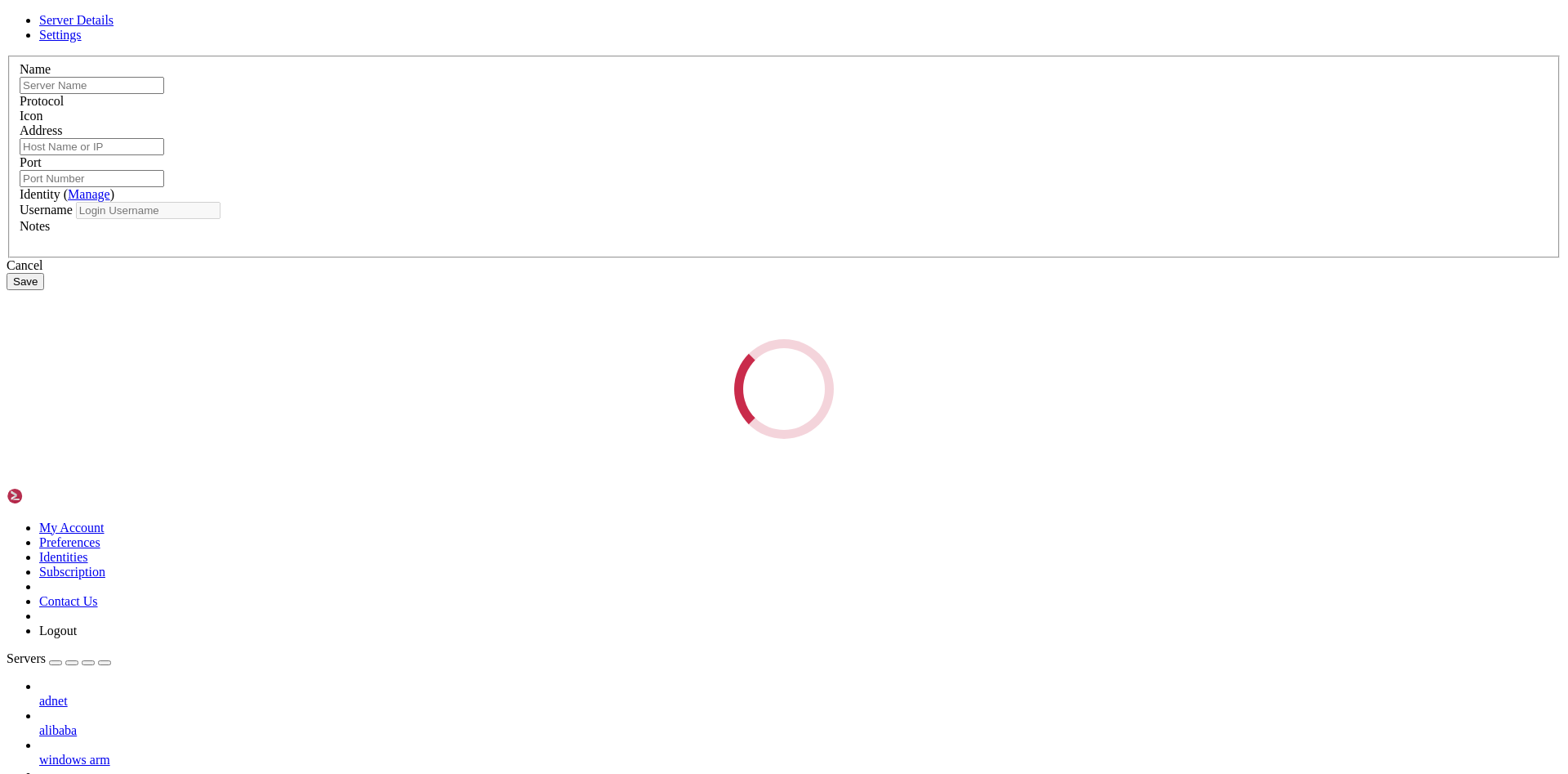
type input "[TECHNICAL_ID]"
type input "3389"
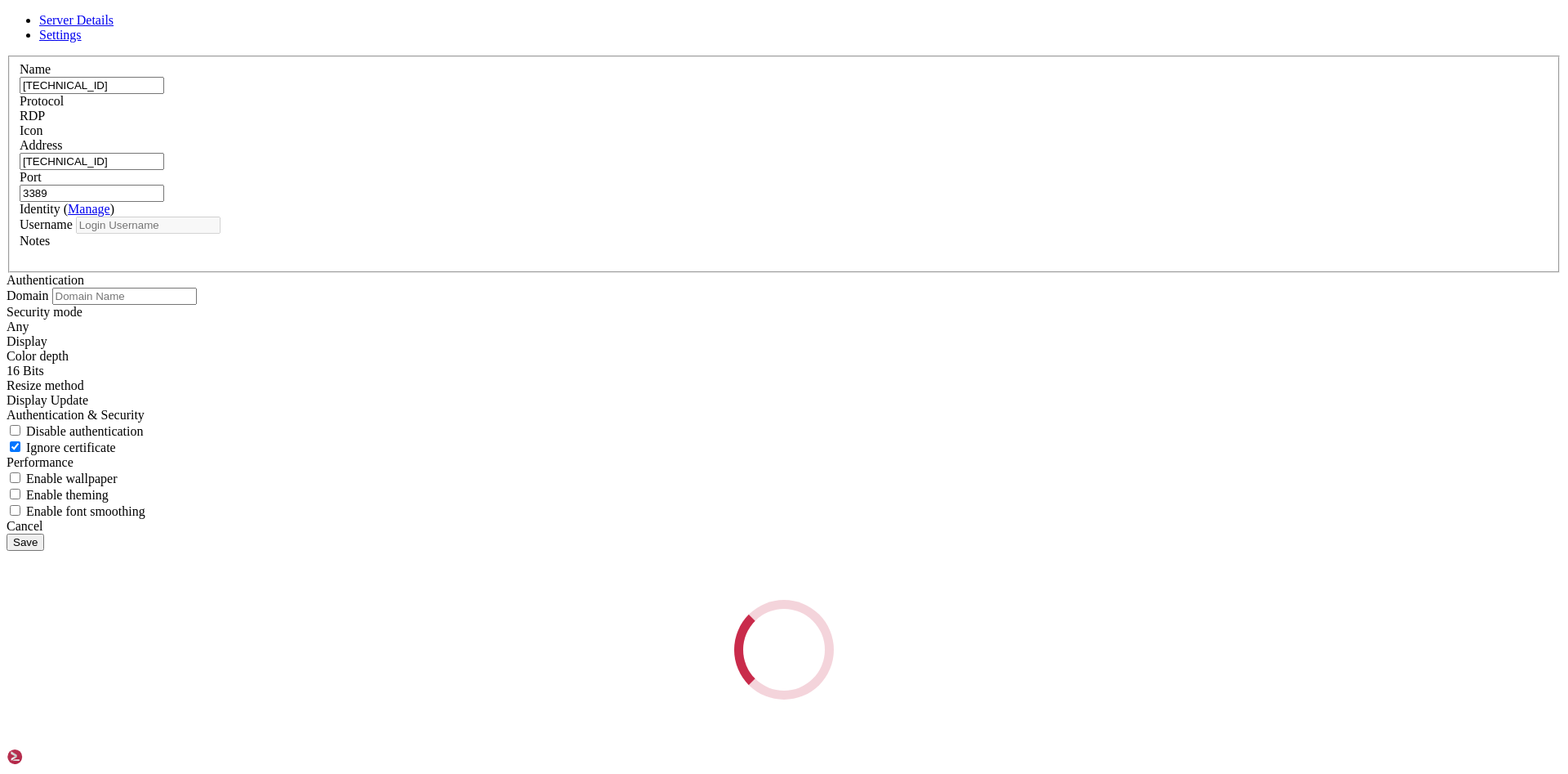
type input "[PERSON_NAME]"
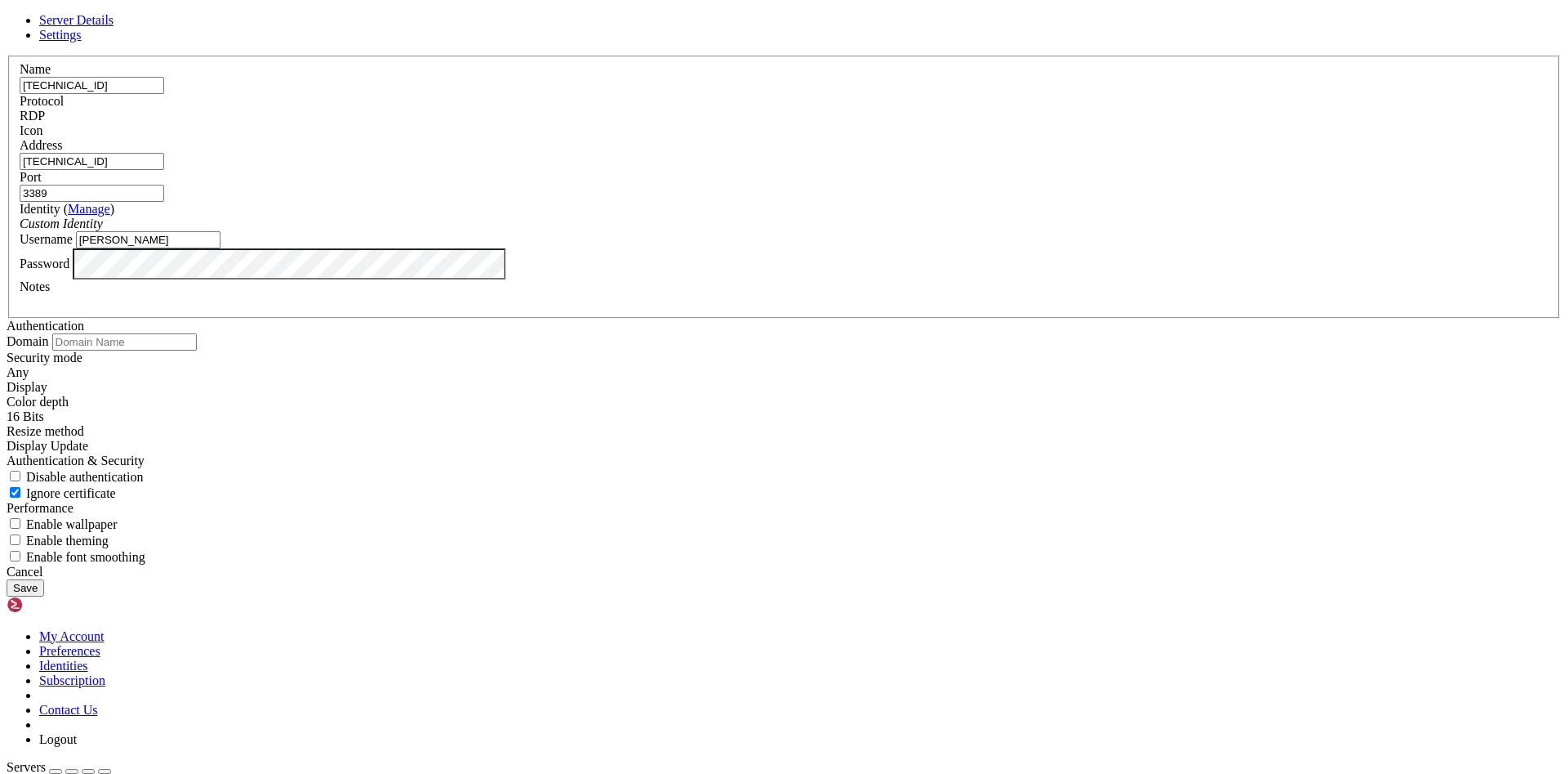
click at [919, 580] on div "Cancel" at bounding box center [784, 571] width 1555 height 15
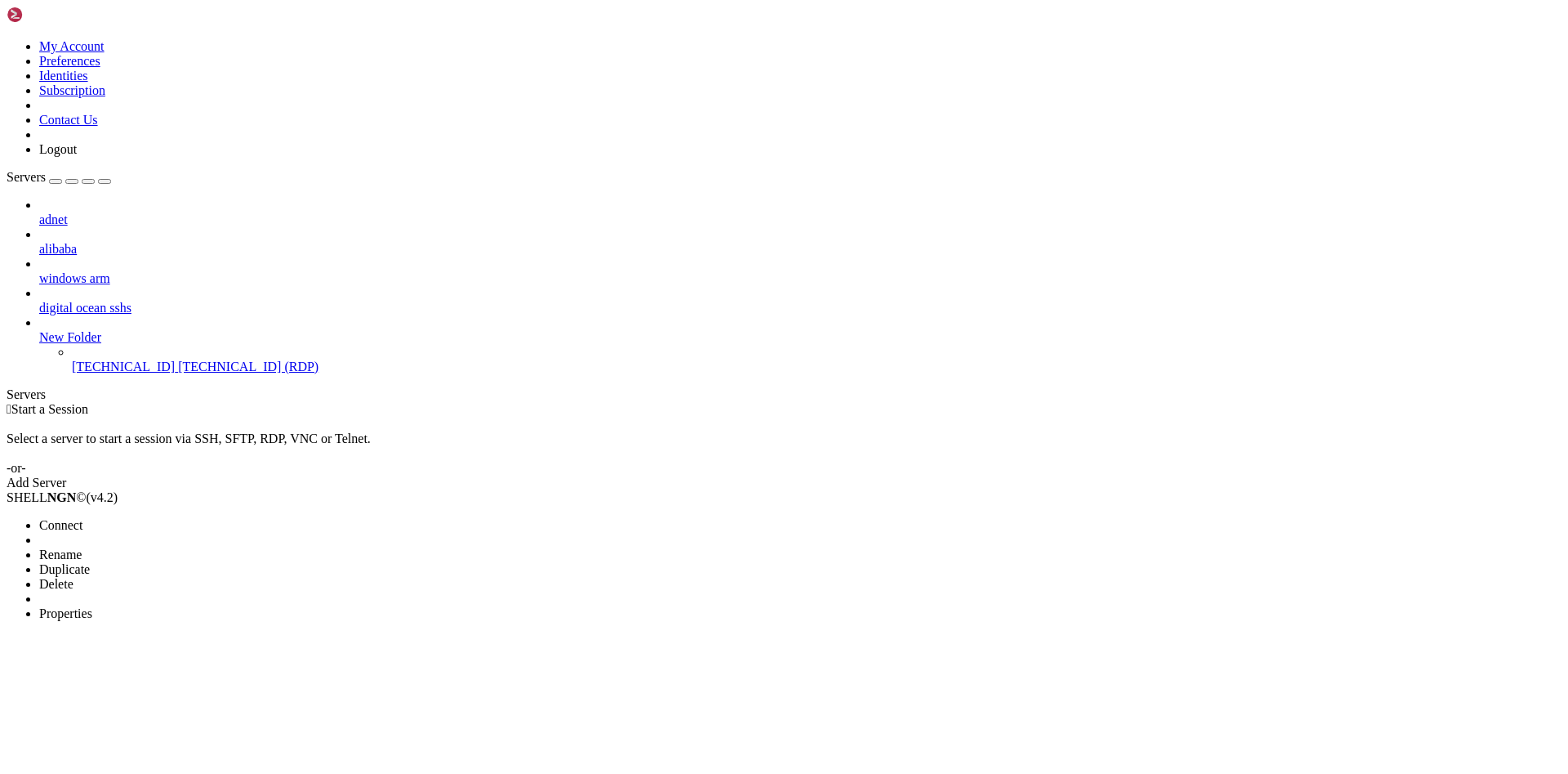
click at [156, 518] on li "Connect" at bounding box center [114, 525] width 149 height 15
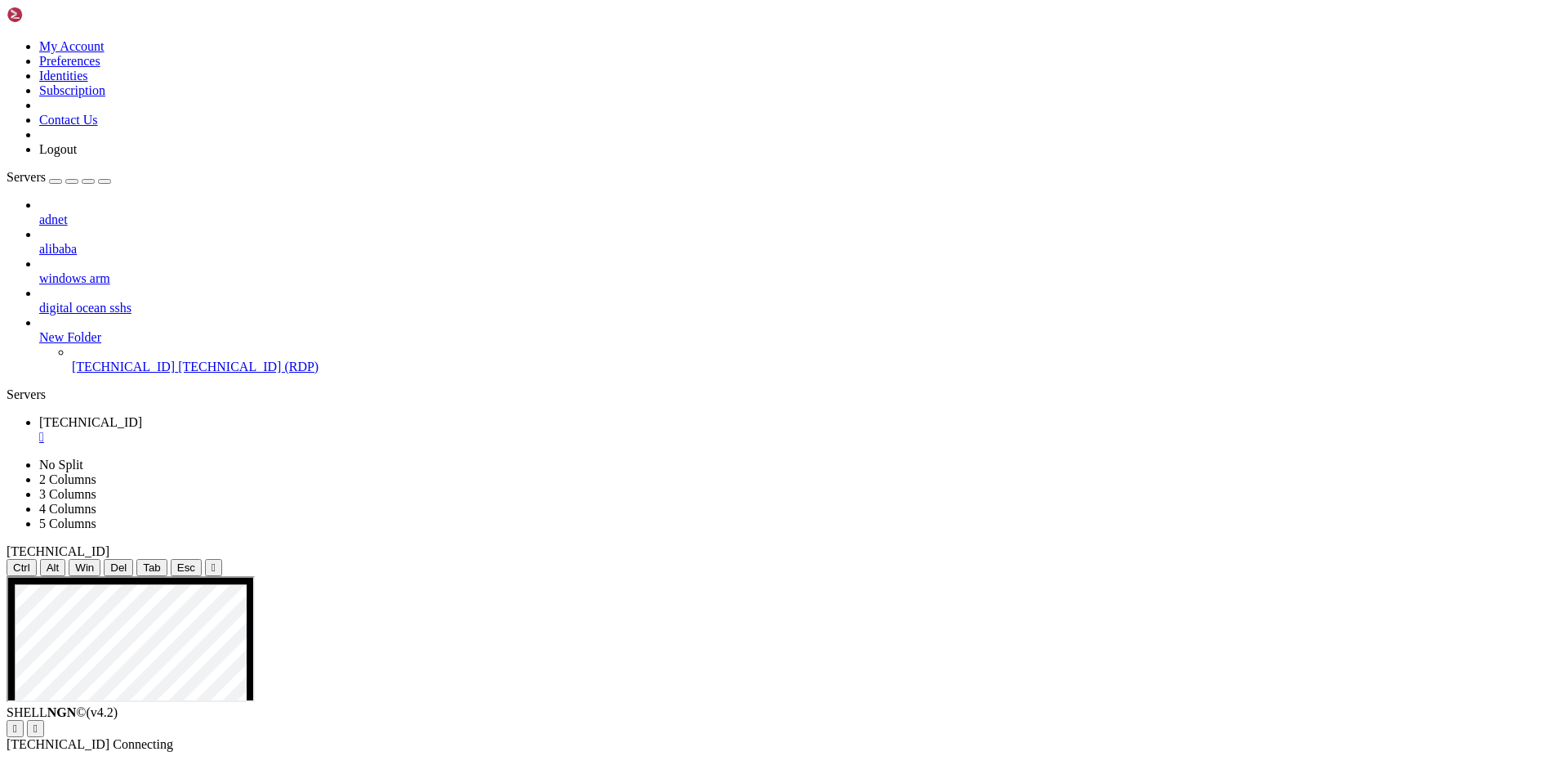
click at [159, 374] on div "adnet alibaba windows arm digital ocean sshs New Folder [TECHNICAL_ID] [TECHNIC…" at bounding box center [784, 286] width 1555 height 176
click at [331, 415] on ul "[TECHNICAL_ID] " at bounding box center [784, 430] width 1555 height 29
click at [310, 430] on div "" at bounding box center [800, 437] width 1523 height 15
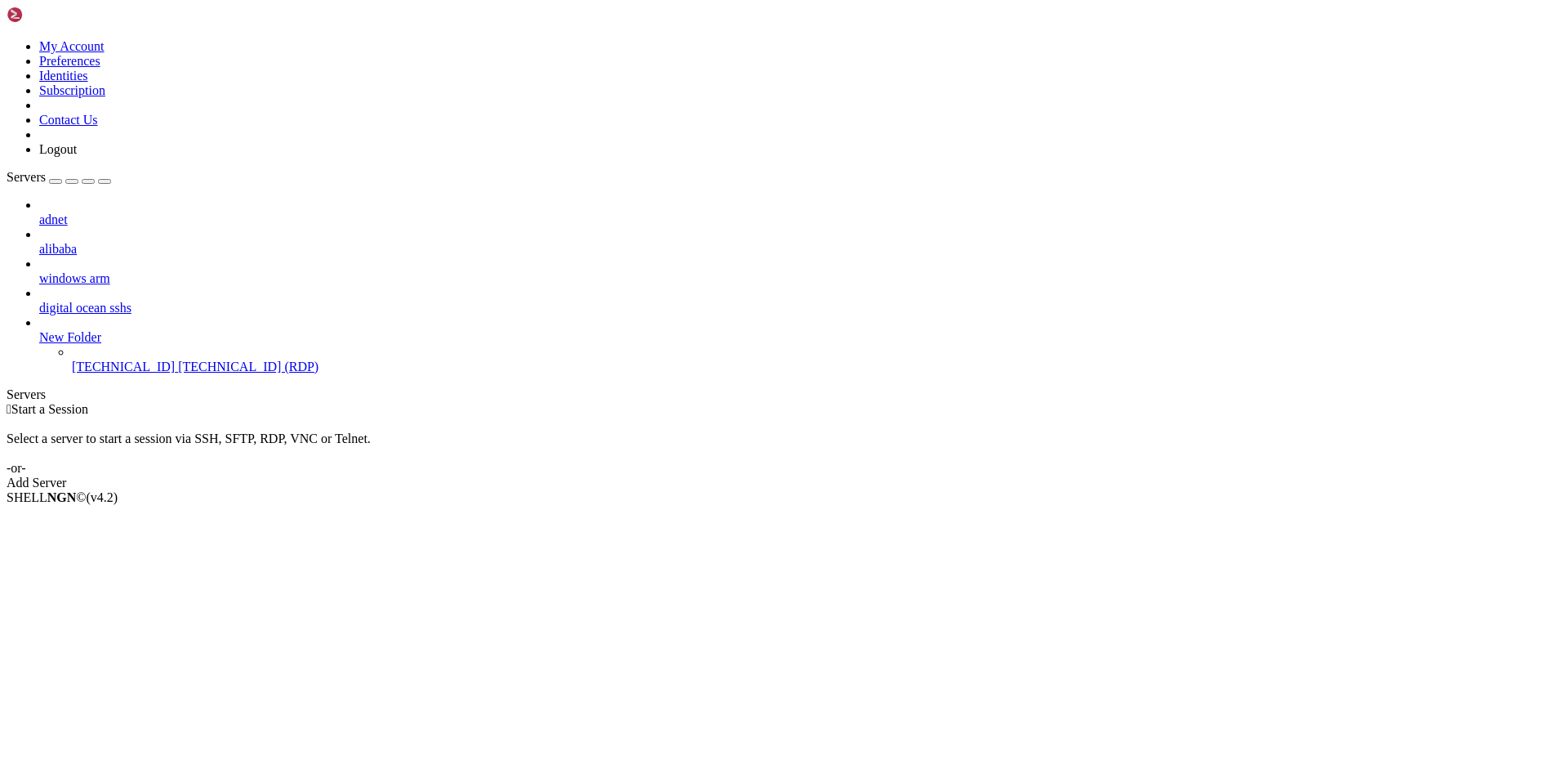
click at [261, 402] on div " Start a Session Select a server to start a session via SSH, SFTP, RDP, VNC or…" at bounding box center [784, 445] width 1555 height 88
click at [92, 606] on span "Properties" at bounding box center [66, 613] width 53 height 14
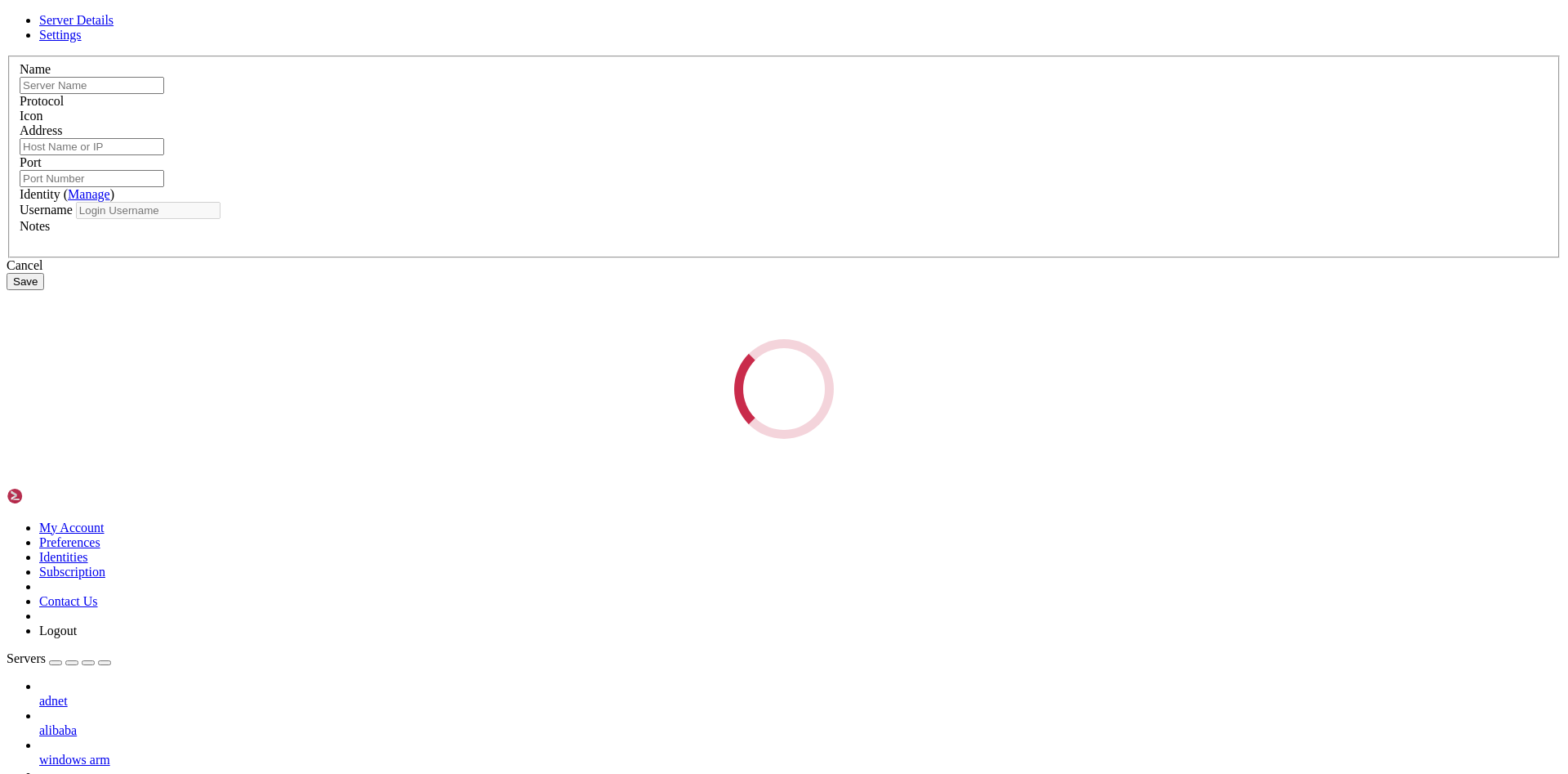
type input "[TECHNICAL_ID]"
type input "3389"
type input "[PERSON_NAME]"
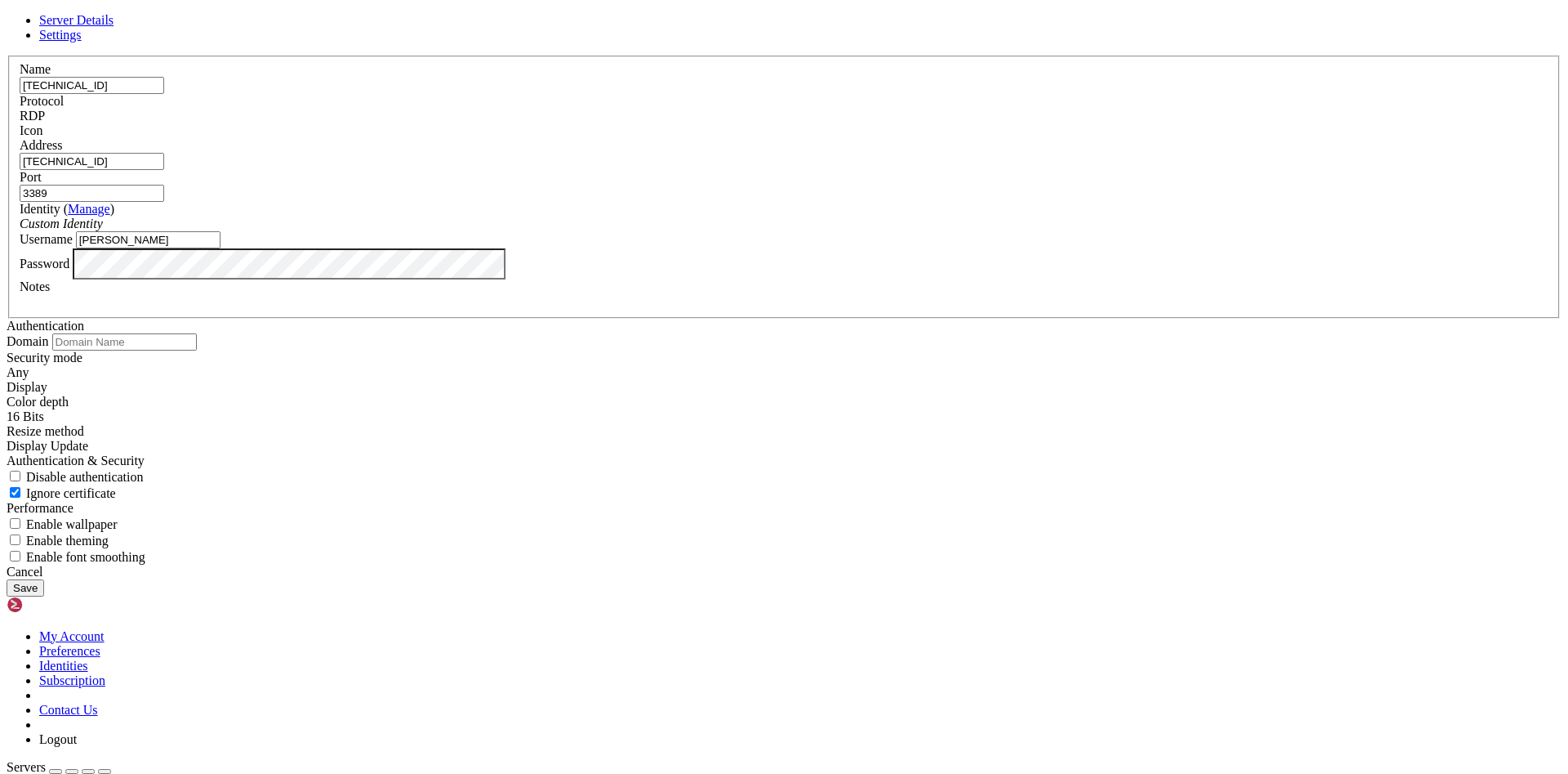
click at [164, 94] on input "[TECHNICAL_ID]" at bounding box center [92, 86] width 145 height 17
paste input "[TECHNICAL_ID]"
click at [164, 94] on input "165.1.125.204165.1.125.139" at bounding box center [92, 86] width 145 height 17
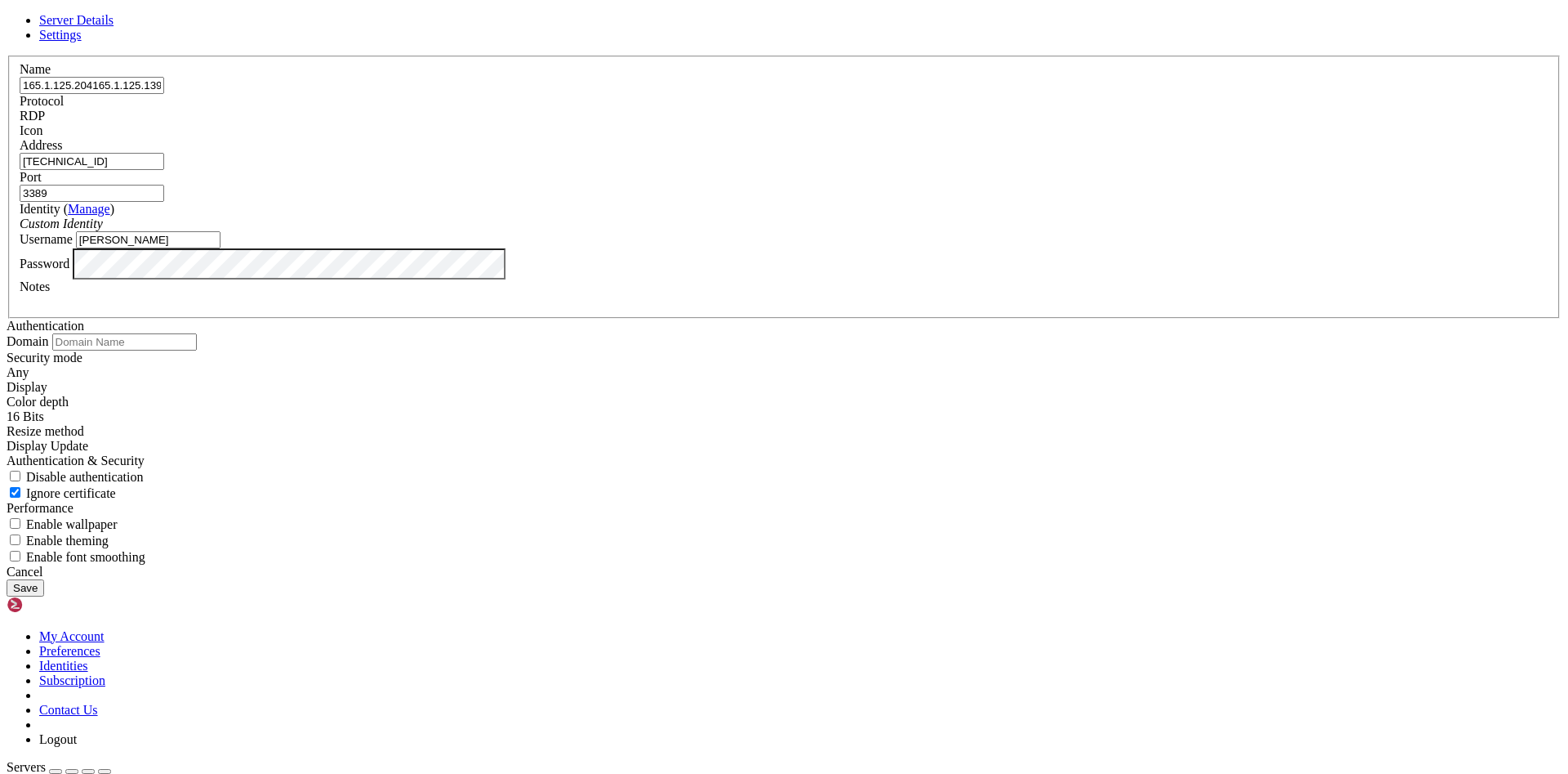
click at [164, 94] on input "165.1.125.204165.1.125.139" at bounding box center [92, 86] width 145 height 17
paste input "text"
type input "[TECHNICAL_ID]"
click at [164, 170] on input "[TECHNICAL_ID]" at bounding box center [92, 161] width 145 height 17
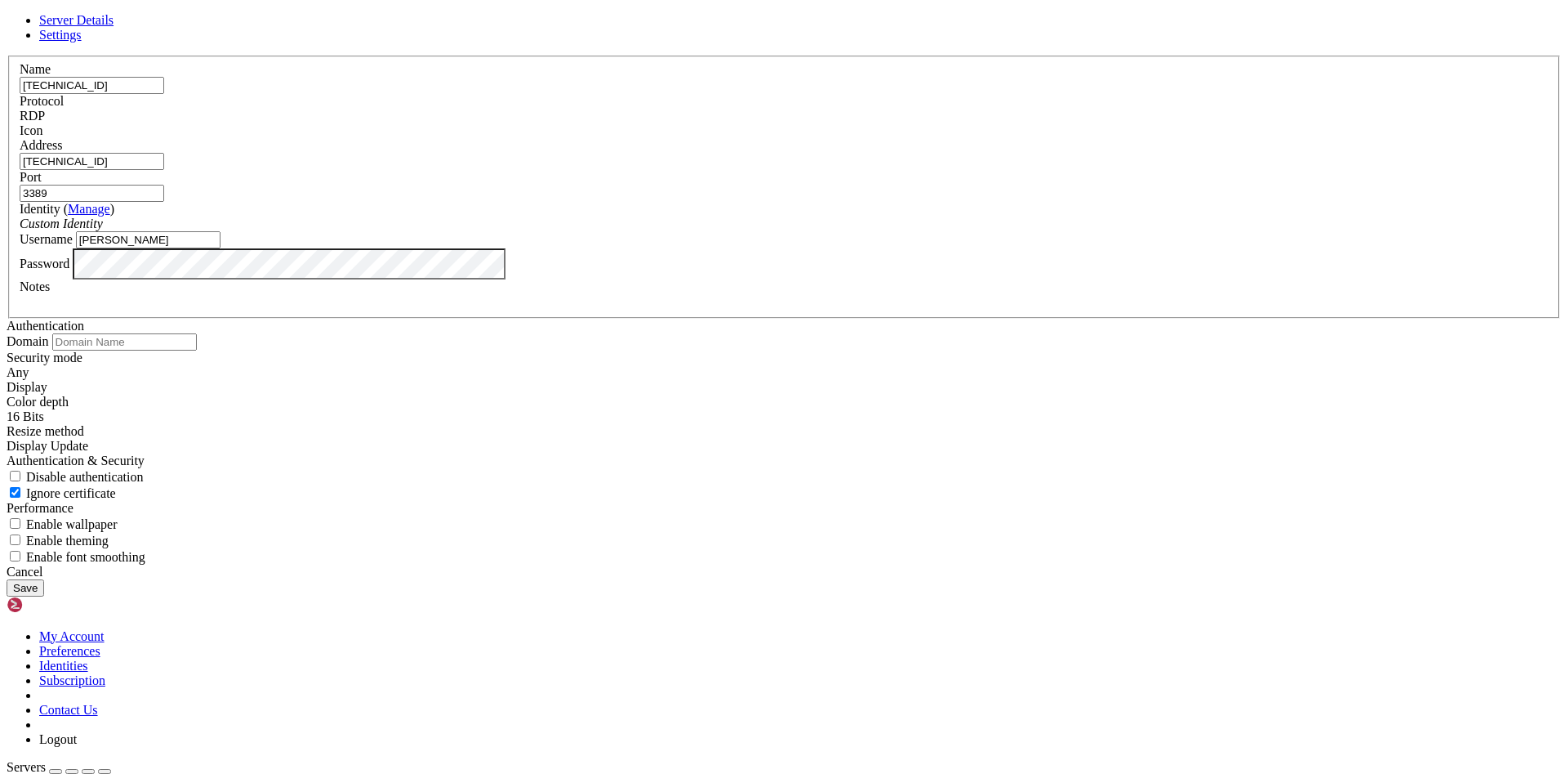
click at [164, 170] on input "[TECHNICAL_ID]" at bounding box center [92, 161] width 145 height 17
paste input "139"
type input "[TECHNICAL_ID]"
click at [45, 597] on button "Save" at bounding box center [26, 588] width 38 height 17
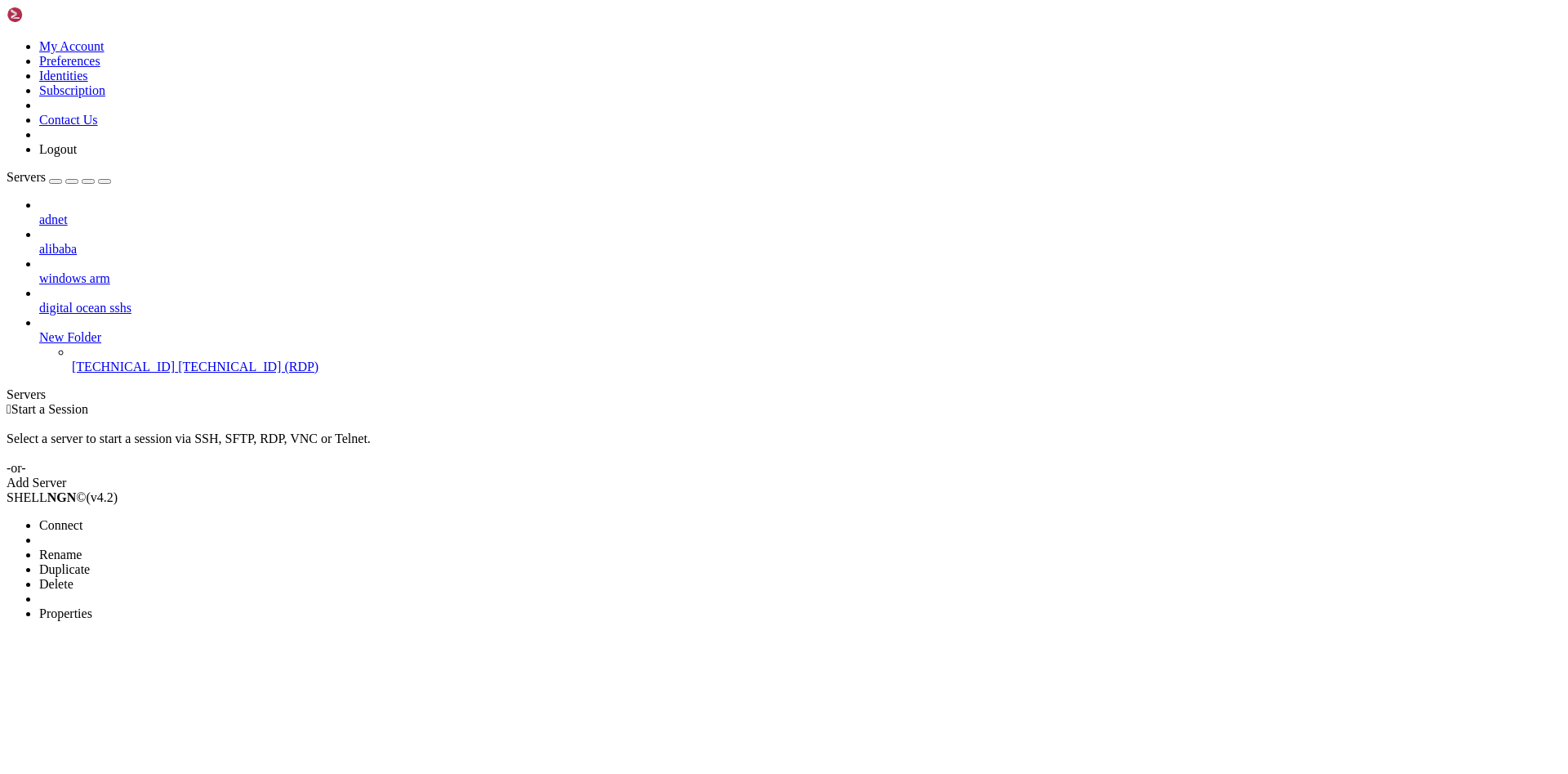
click at [82, 518] on span "Connect" at bounding box center [61, 525] width 44 height 14
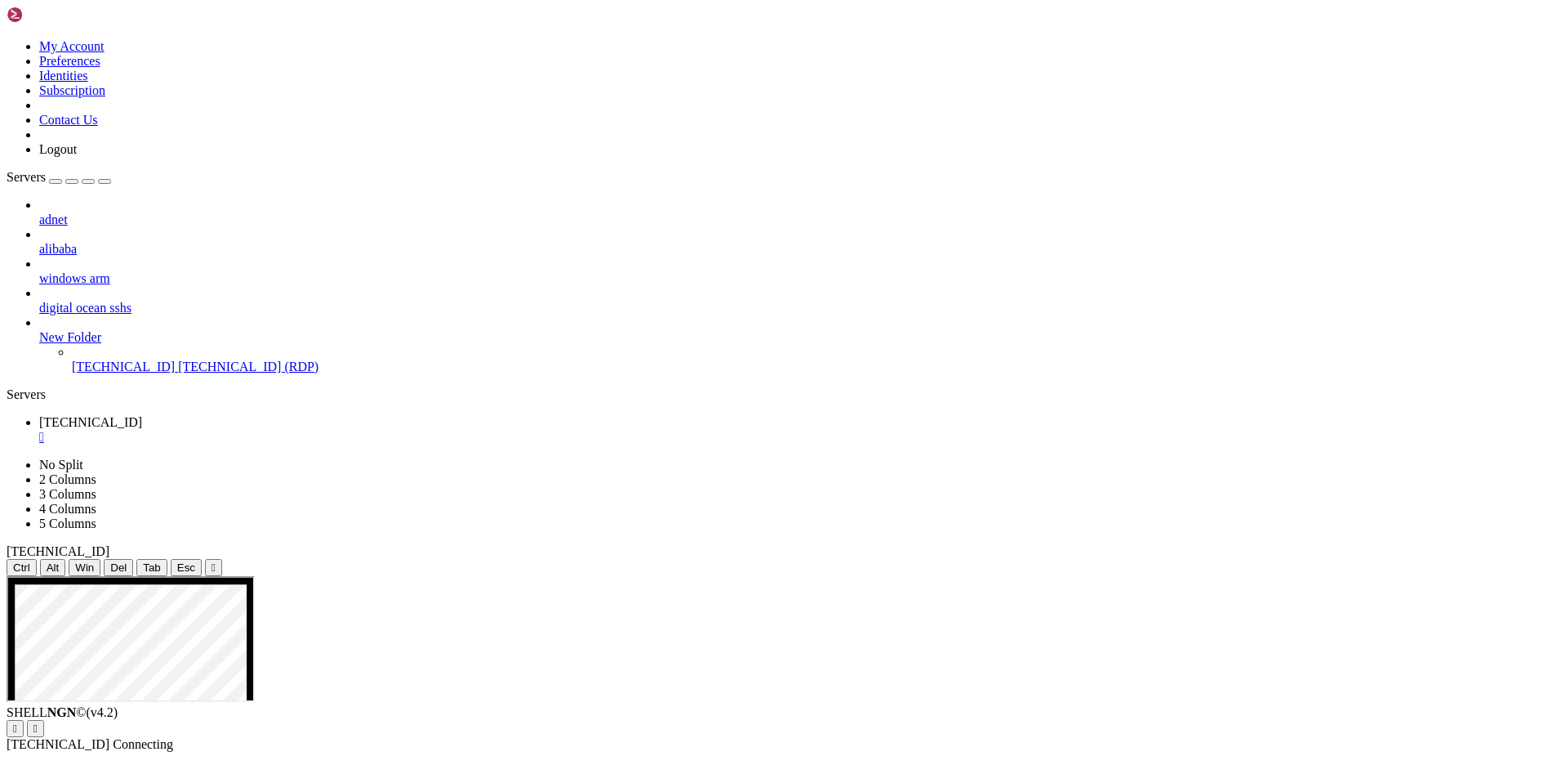
click at [101, 374] on div "adnet alibaba windows arm digital ocean sshs New Folder [TECHNICAL_ID] [TECHNIC…" at bounding box center [784, 286] width 1555 height 176
click at [134, 374] on div "adnet alibaba windows arm digital ocean sshs New Folder [TECHNICAL_ID] [TECHNIC…" at bounding box center [784, 286] width 1555 height 176
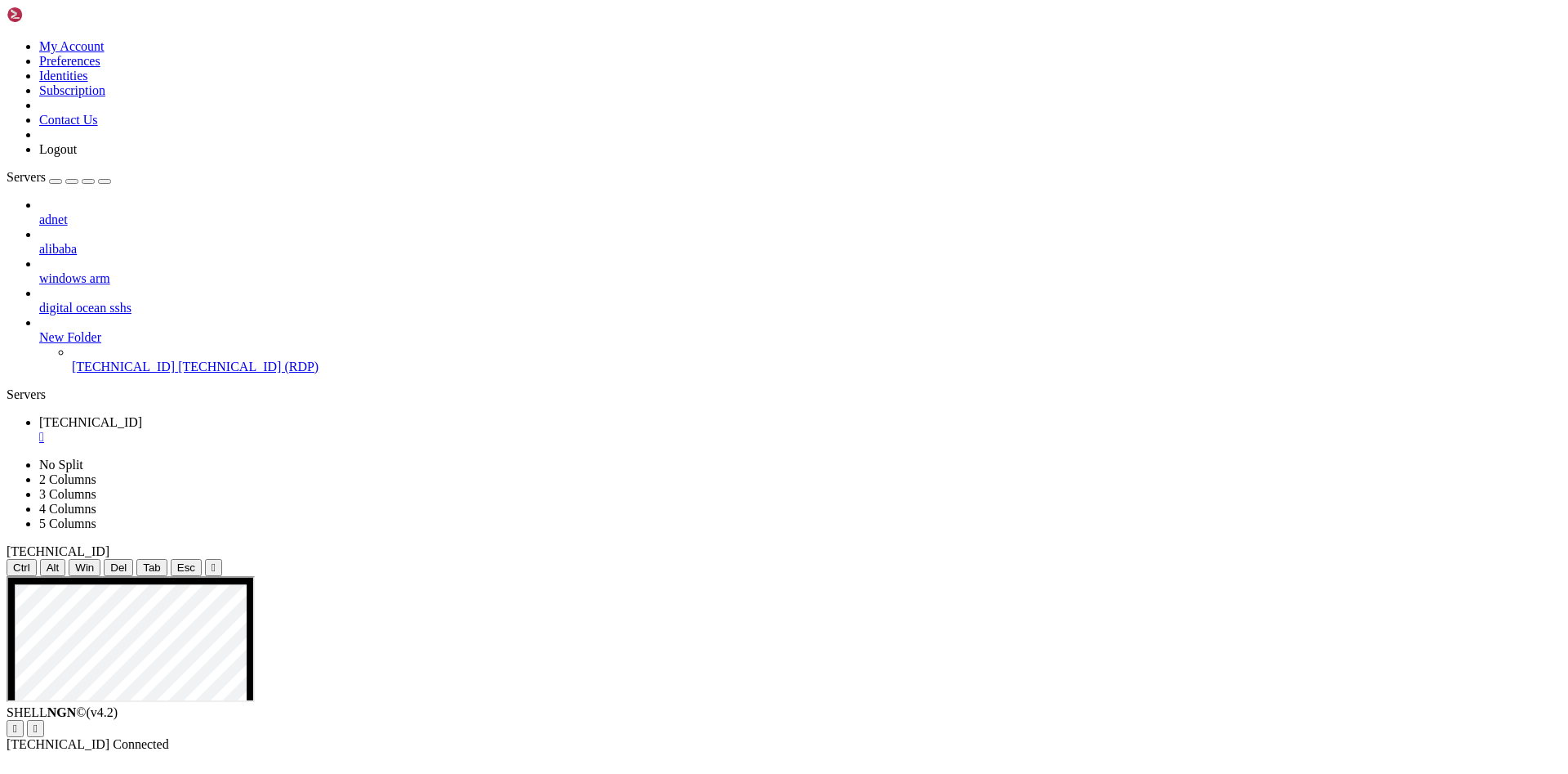
drag, startPoint x: 271, startPoint y: 789, endPoint x: 127, endPoint y: 735, distance: 153.8
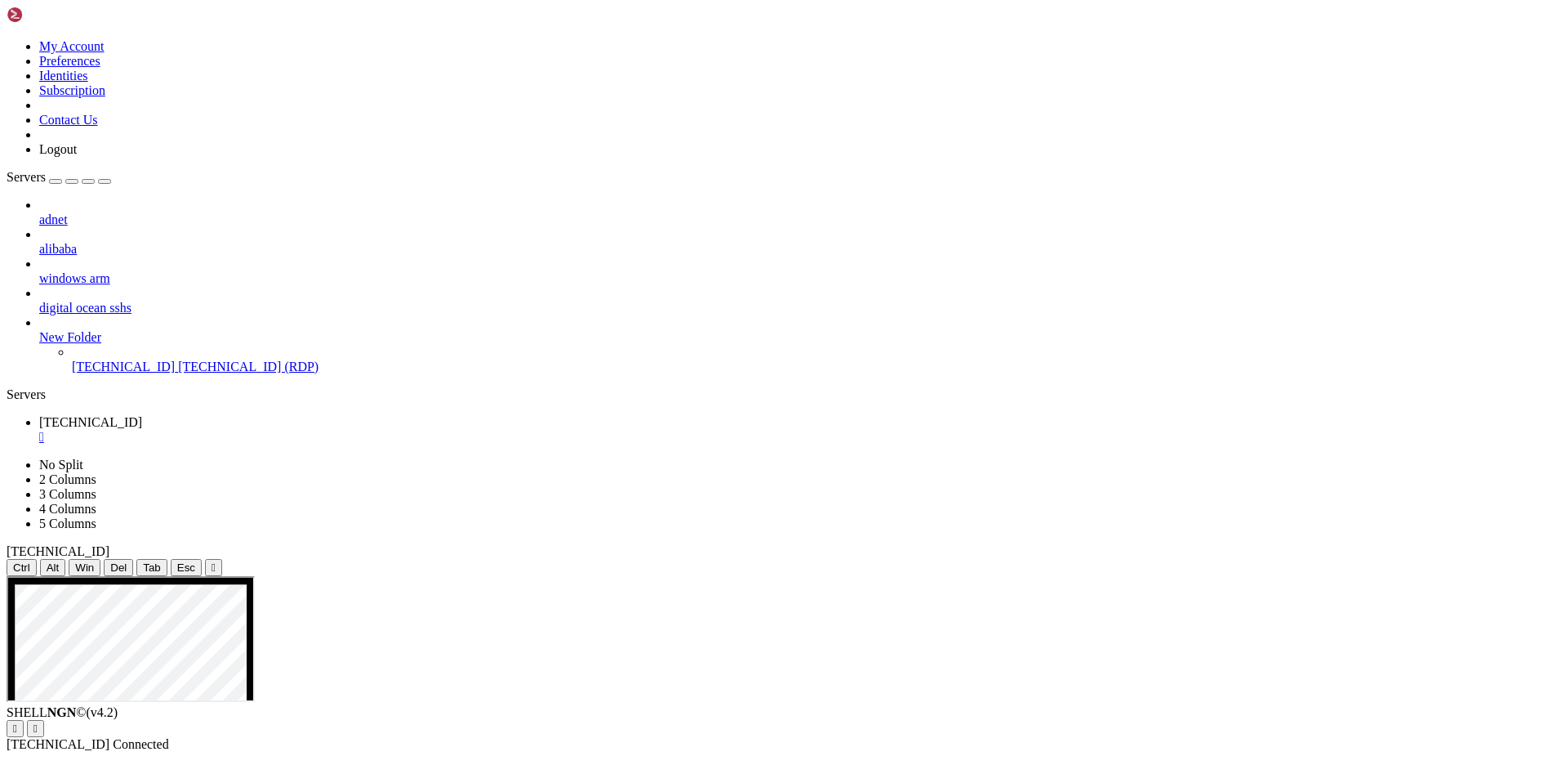
drag, startPoint x: 749, startPoint y: 908, endPoint x: 849, endPoint y: 903, distance: 100.1
drag, startPoint x: 872, startPoint y: 848, endPoint x: 817, endPoint y: 854, distance: 55.3
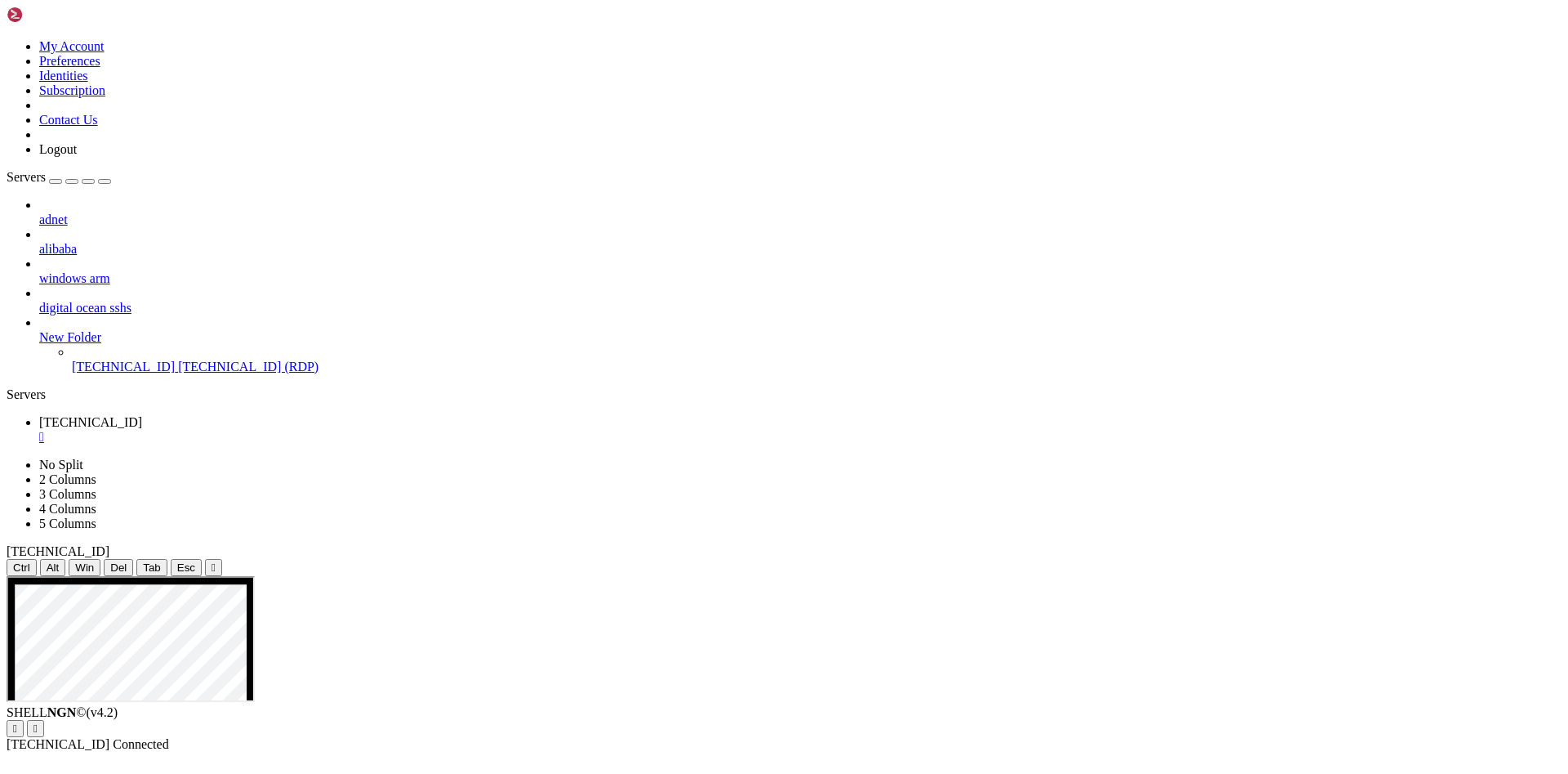
drag, startPoint x: 680, startPoint y: 593, endPoint x: 538, endPoint y: 590, distance: 142.0
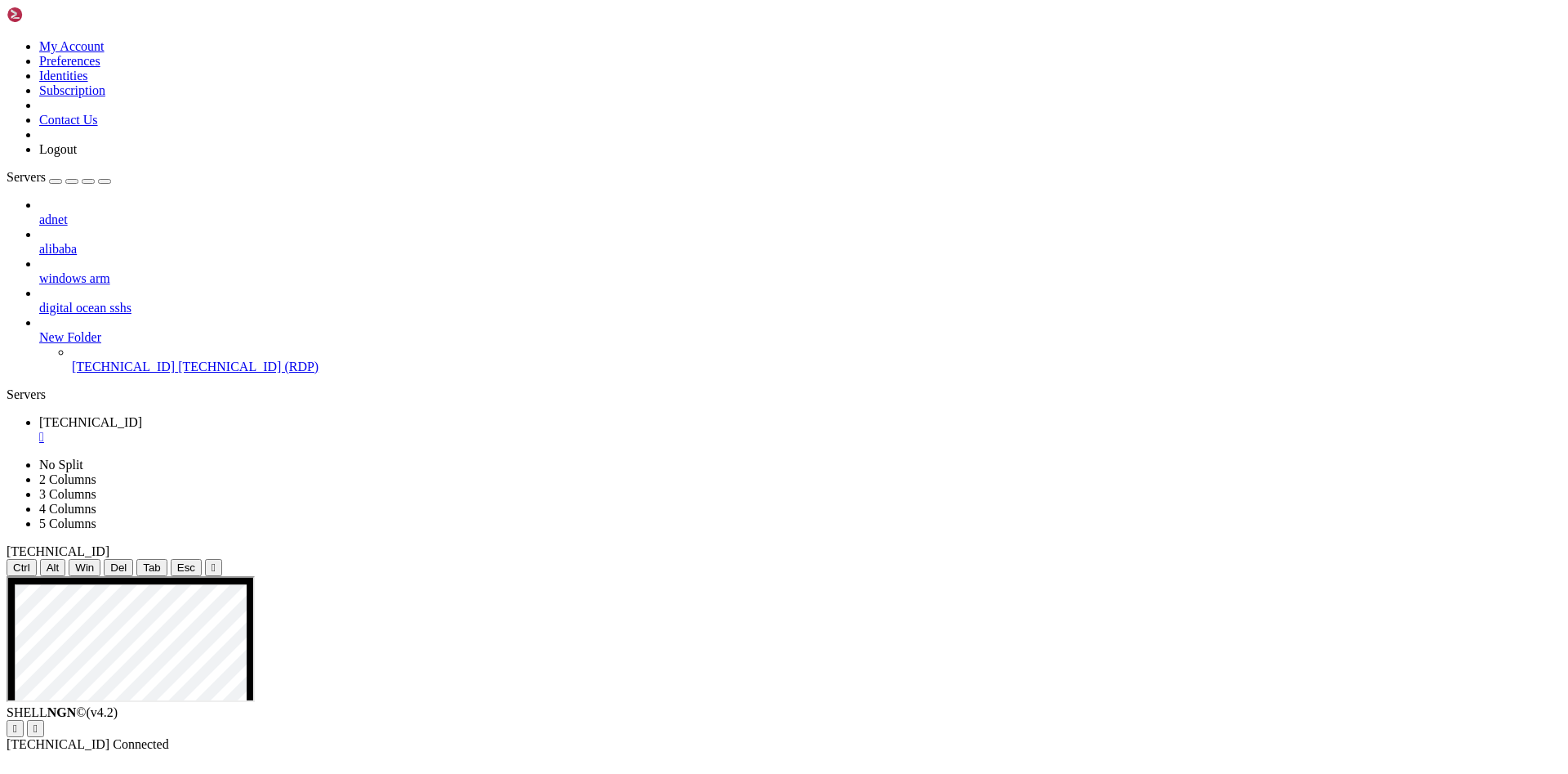
click at [309, 430] on div "" at bounding box center [800, 437] width 1523 height 15
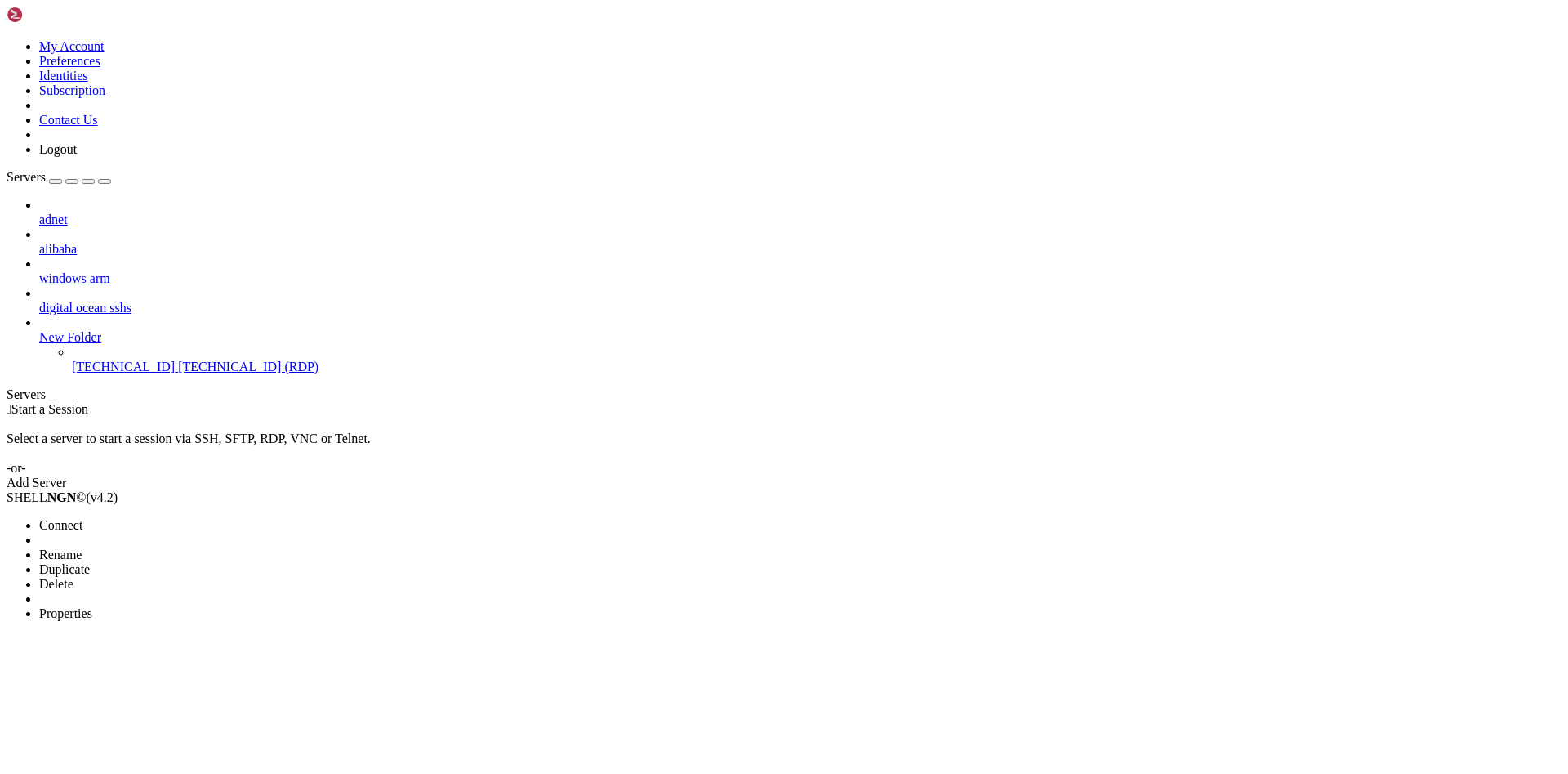
click at [163, 606] on li "Properties" at bounding box center [114, 613] width 149 height 15
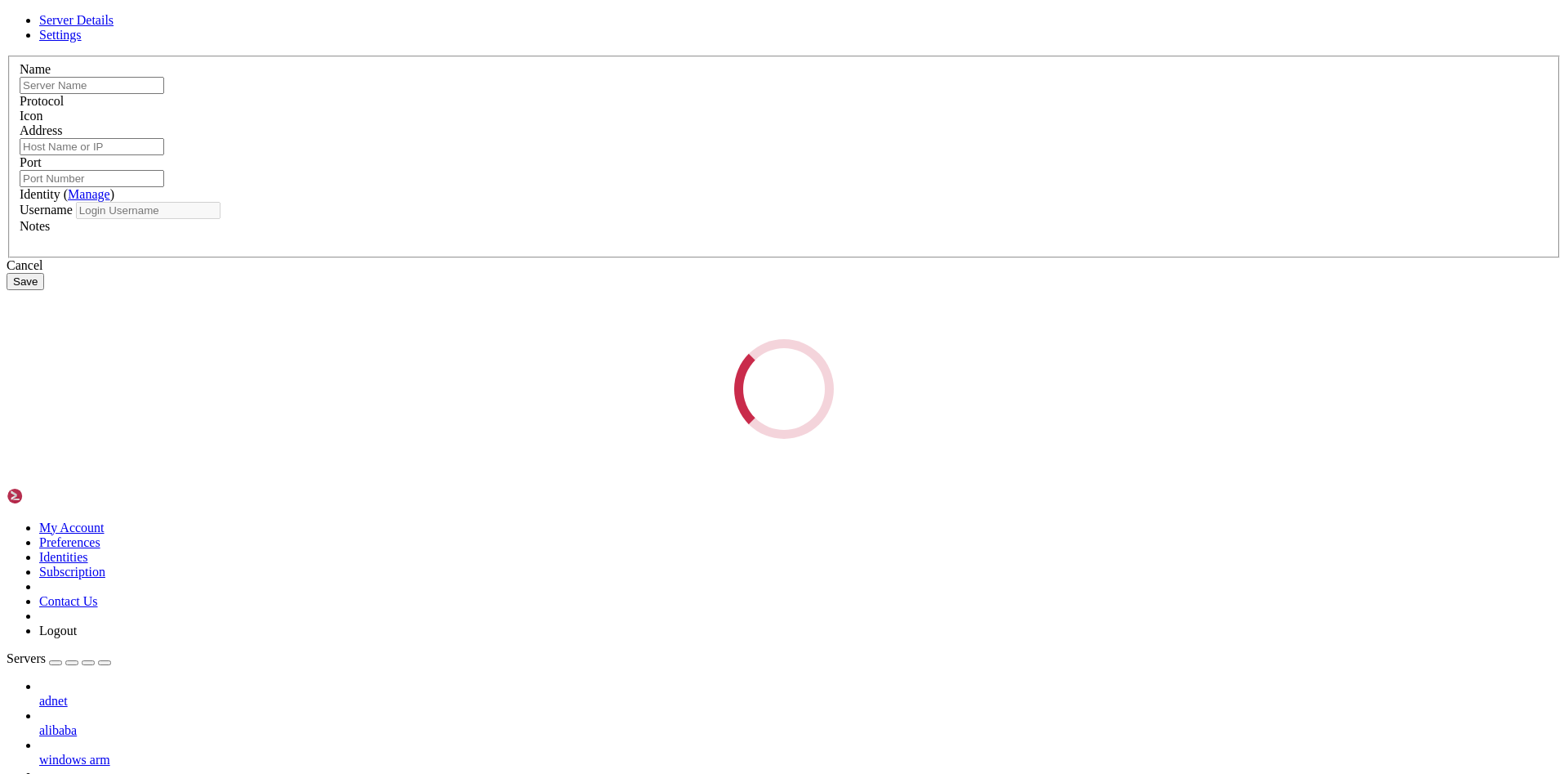
type input "[TECHNICAL_ID]"
type input "3389"
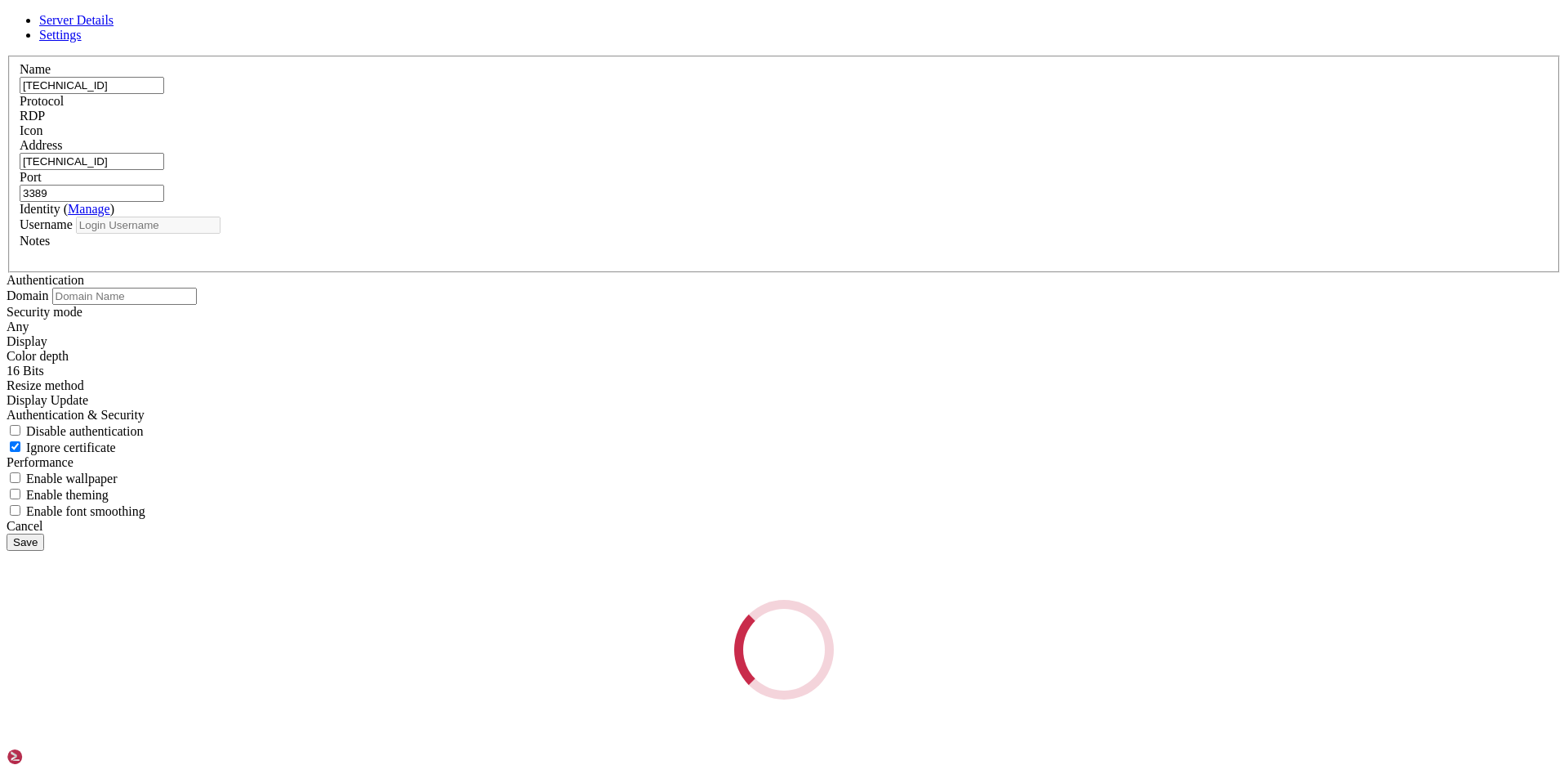
type input "[PERSON_NAME]"
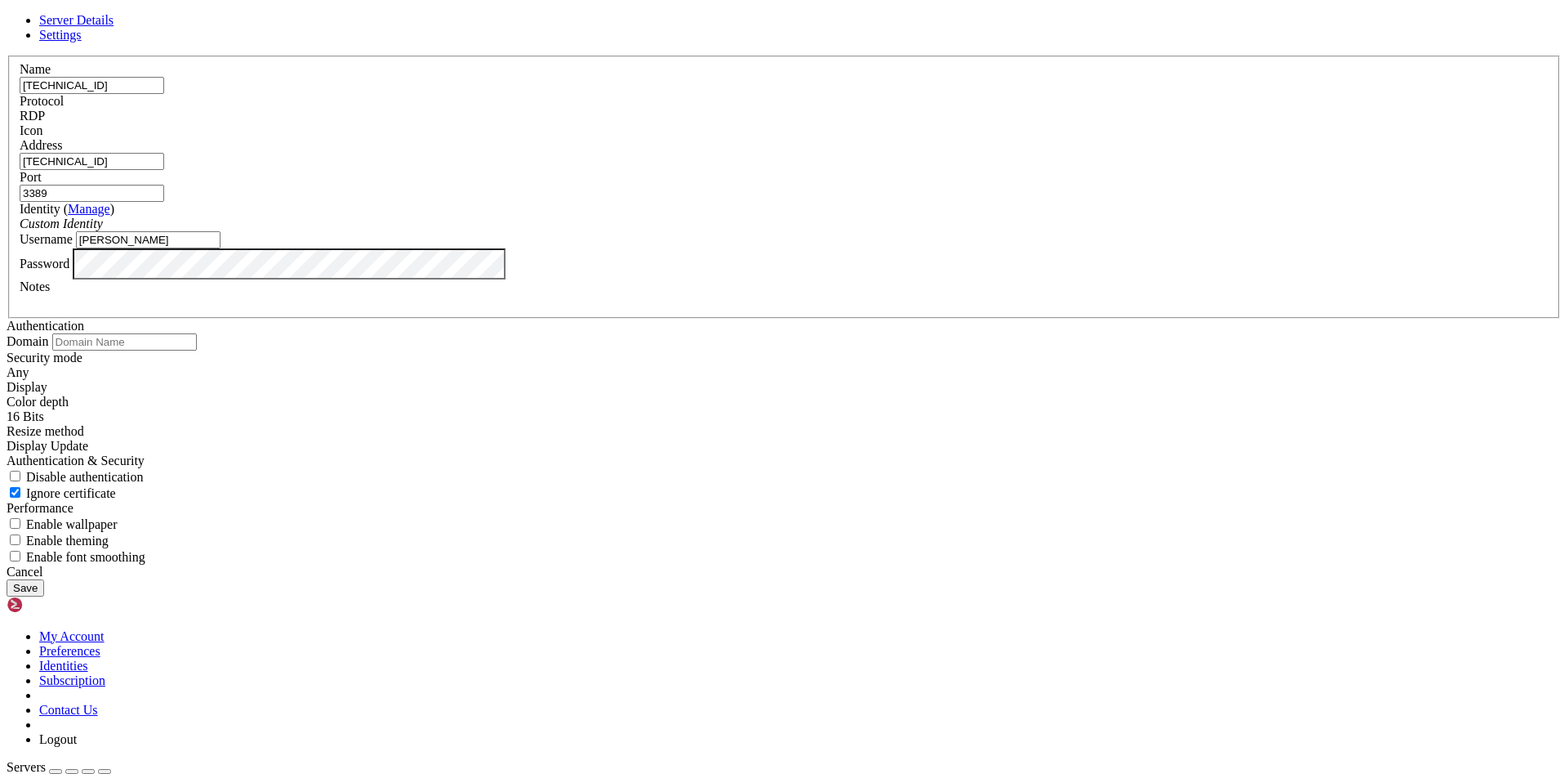
click at [164, 94] on input "[TECHNICAL_ID]" at bounding box center [92, 86] width 145 height 17
paste input "7.2"
type input "[TECHNICAL_ID]"
click at [164, 170] on input "[TECHNICAL_ID]" at bounding box center [92, 161] width 145 height 17
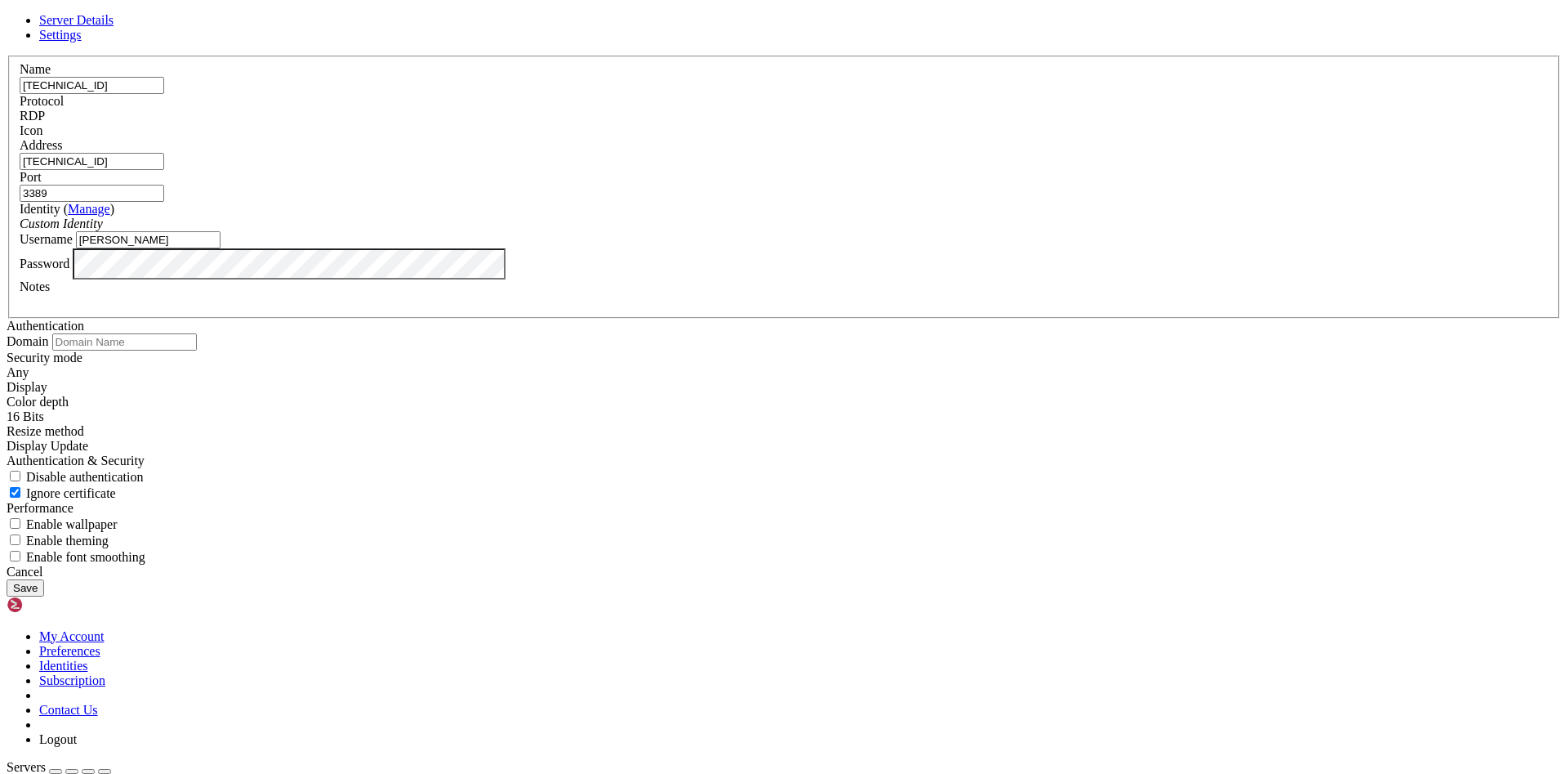
click at [164, 170] on input "[TECHNICAL_ID]" at bounding box center [92, 161] width 145 height 17
paste input "7.2"
type input "[TECHNICAL_ID]"
click at [45, 593] on button "Save" at bounding box center [26, 588] width 38 height 17
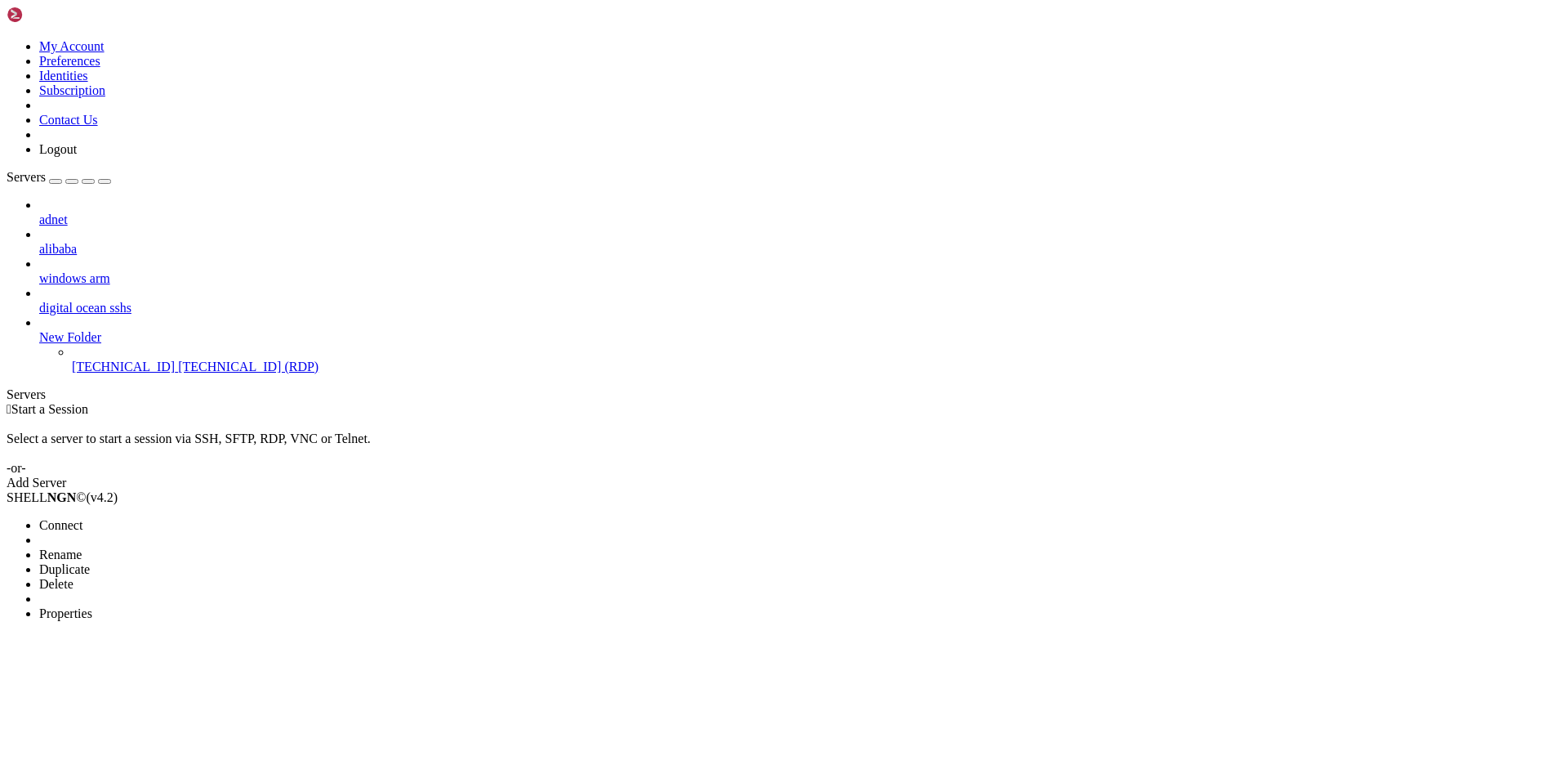
click at [82, 518] on span "Connect" at bounding box center [61, 525] width 44 height 14
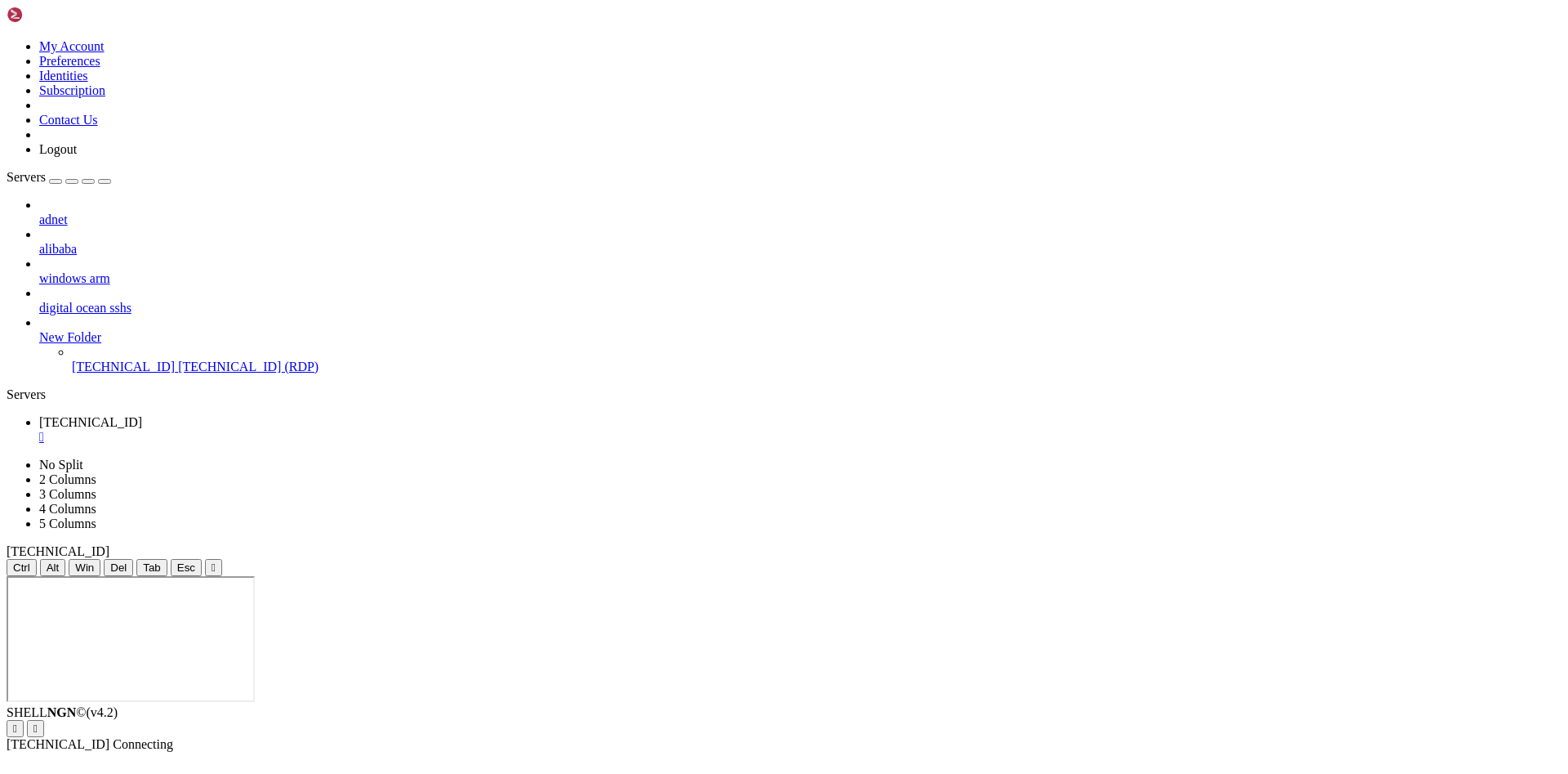
click at [159, 374] on div "adnet alibaba windows arm digital ocean sshs New Folder [TECHNICAL_ID] [TECHNIC…" at bounding box center [784, 286] width 1555 height 176
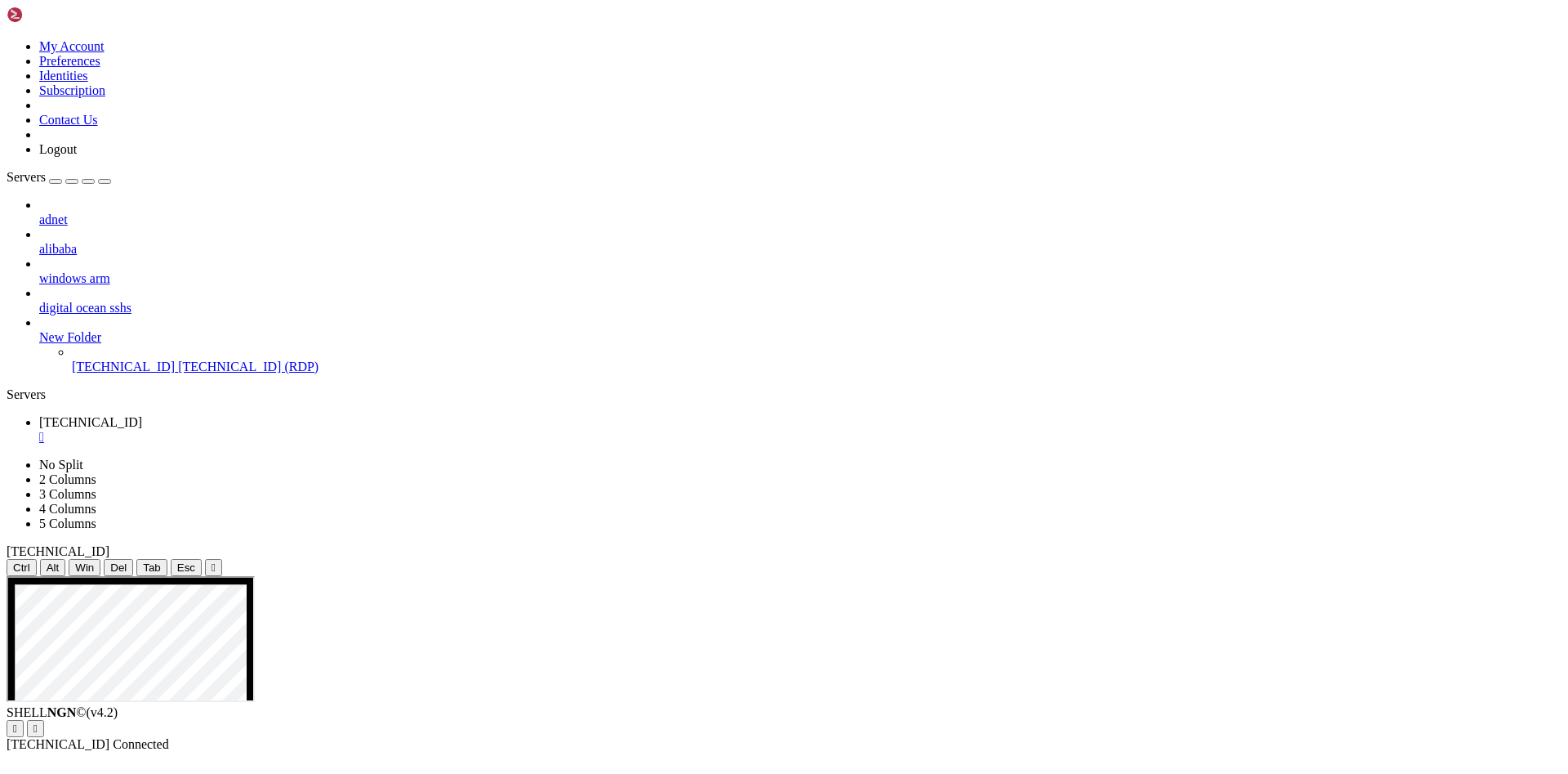
click at [159, 374] on div "adnet alibaba windows arm digital ocean sshs New Folder [TECHNICAL_ID] [TECHNIC…" at bounding box center [784, 286] width 1555 height 176
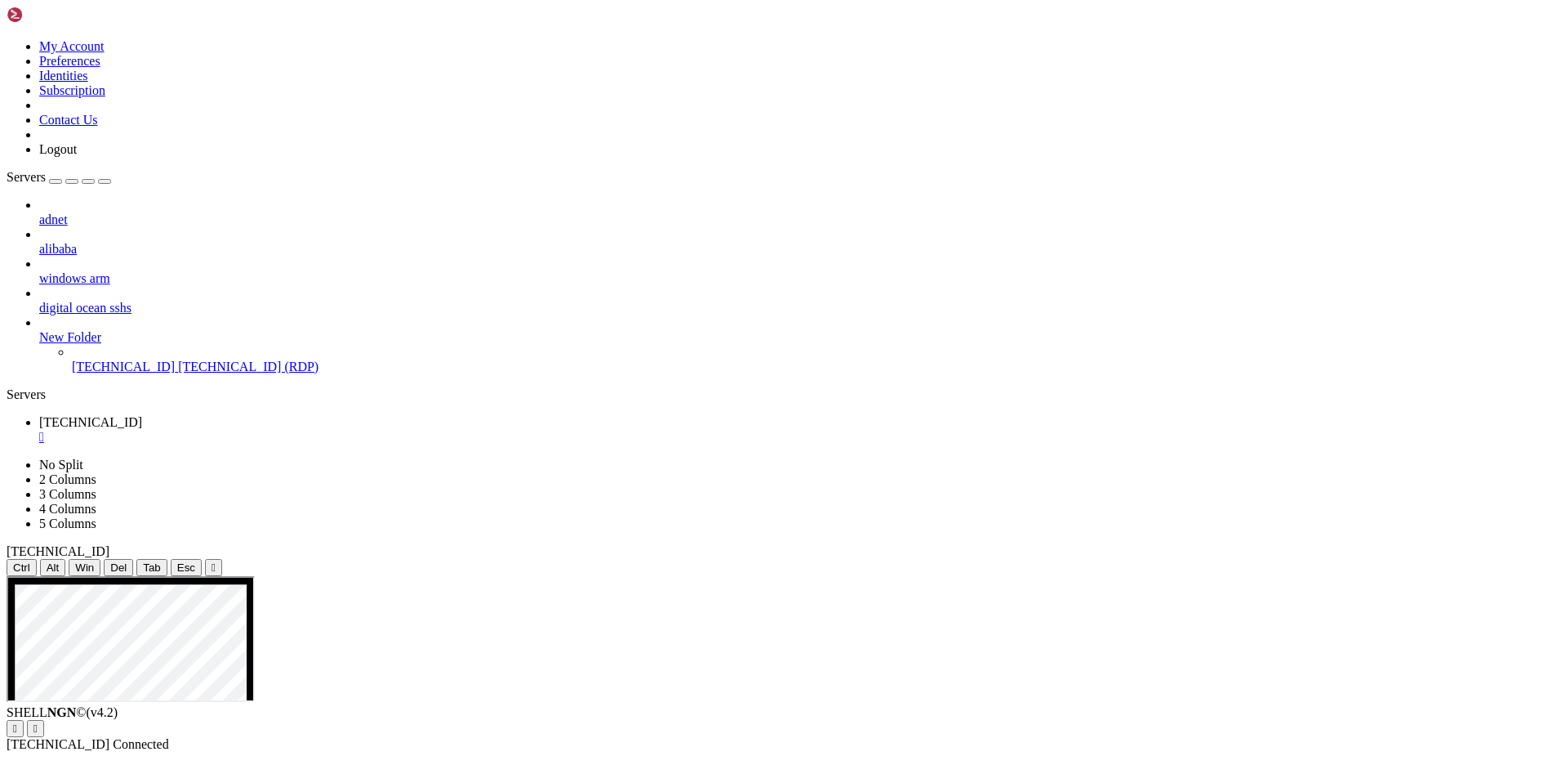
drag, startPoint x: 768, startPoint y: 781, endPoint x: 984, endPoint y: 693, distance: 233.2
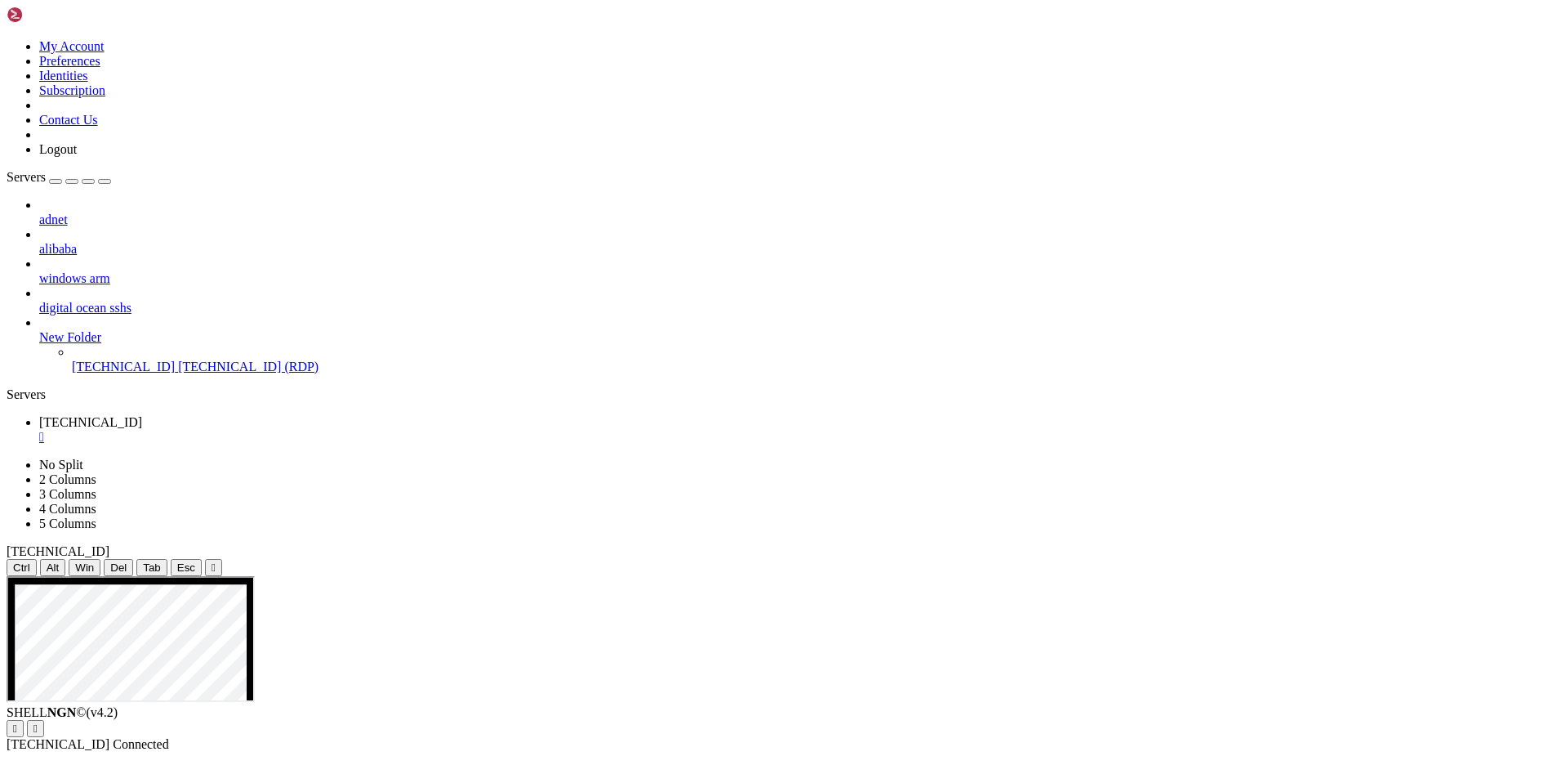
drag, startPoint x: 923, startPoint y: 689, endPoint x: 649, endPoint y: 718, distance: 275.5
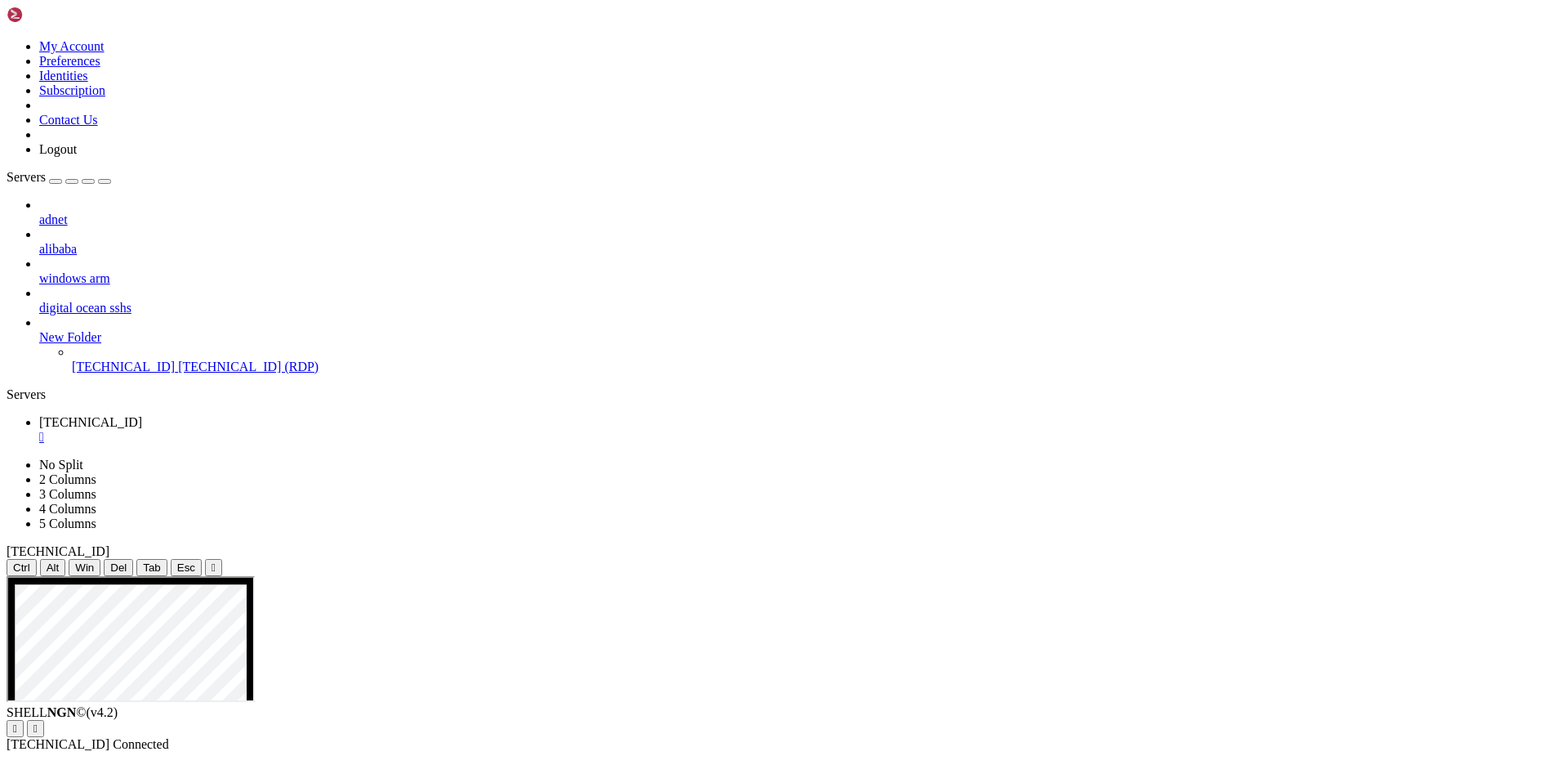
drag, startPoint x: 882, startPoint y: 855, endPoint x: 816, endPoint y: 850, distance: 66.2
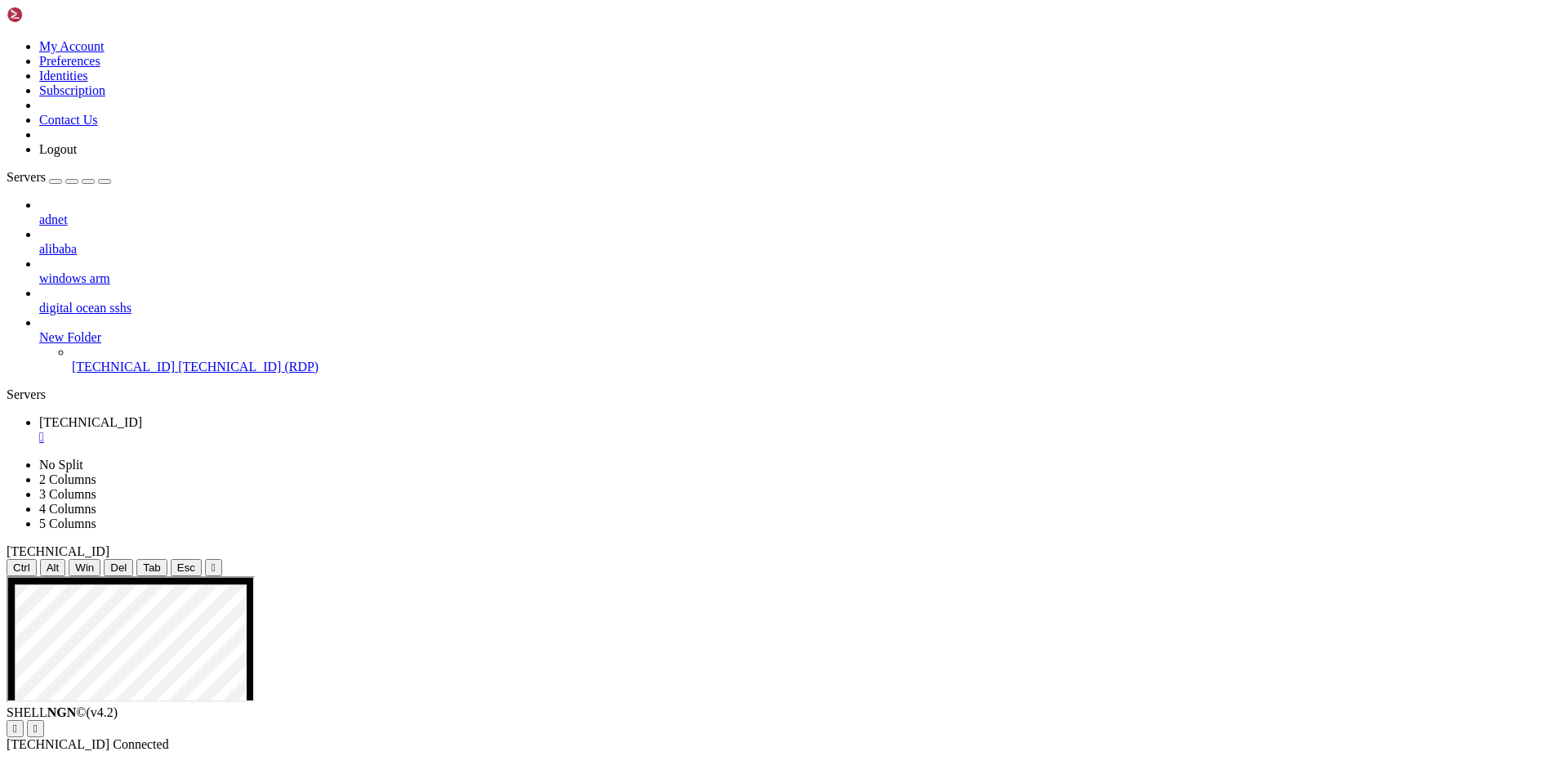
click at [306, 430] on div "" at bounding box center [800, 437] width 1523 height 15
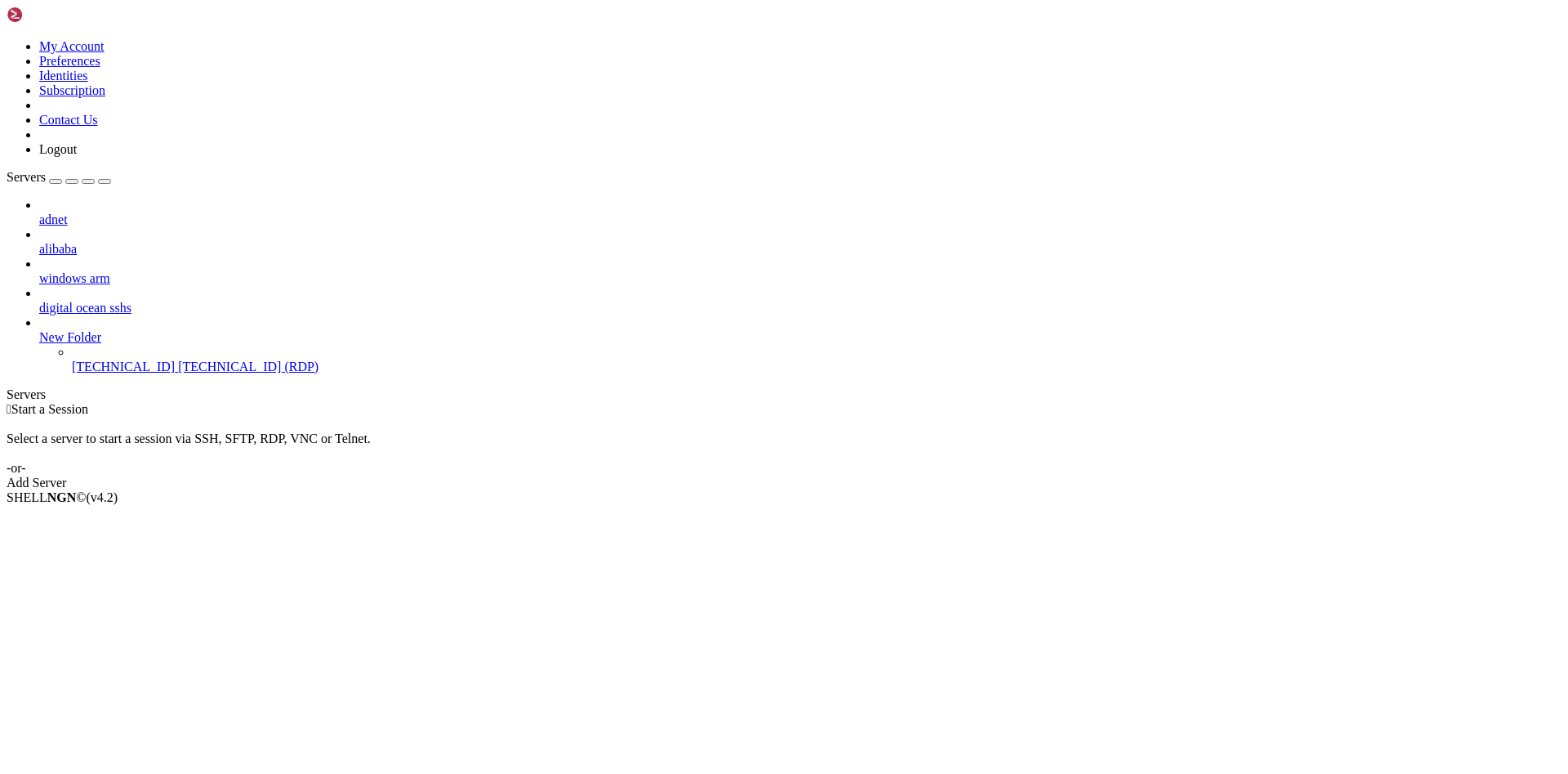
click at [437, 417] on div "Select a server to start a session via SSH, SFTP, RDP, VNC or Telnet. -or-" at bounding box center [784, 446] width 1555 height 59
